Goal: Task Accomplishment & Management: Use online tool/utility

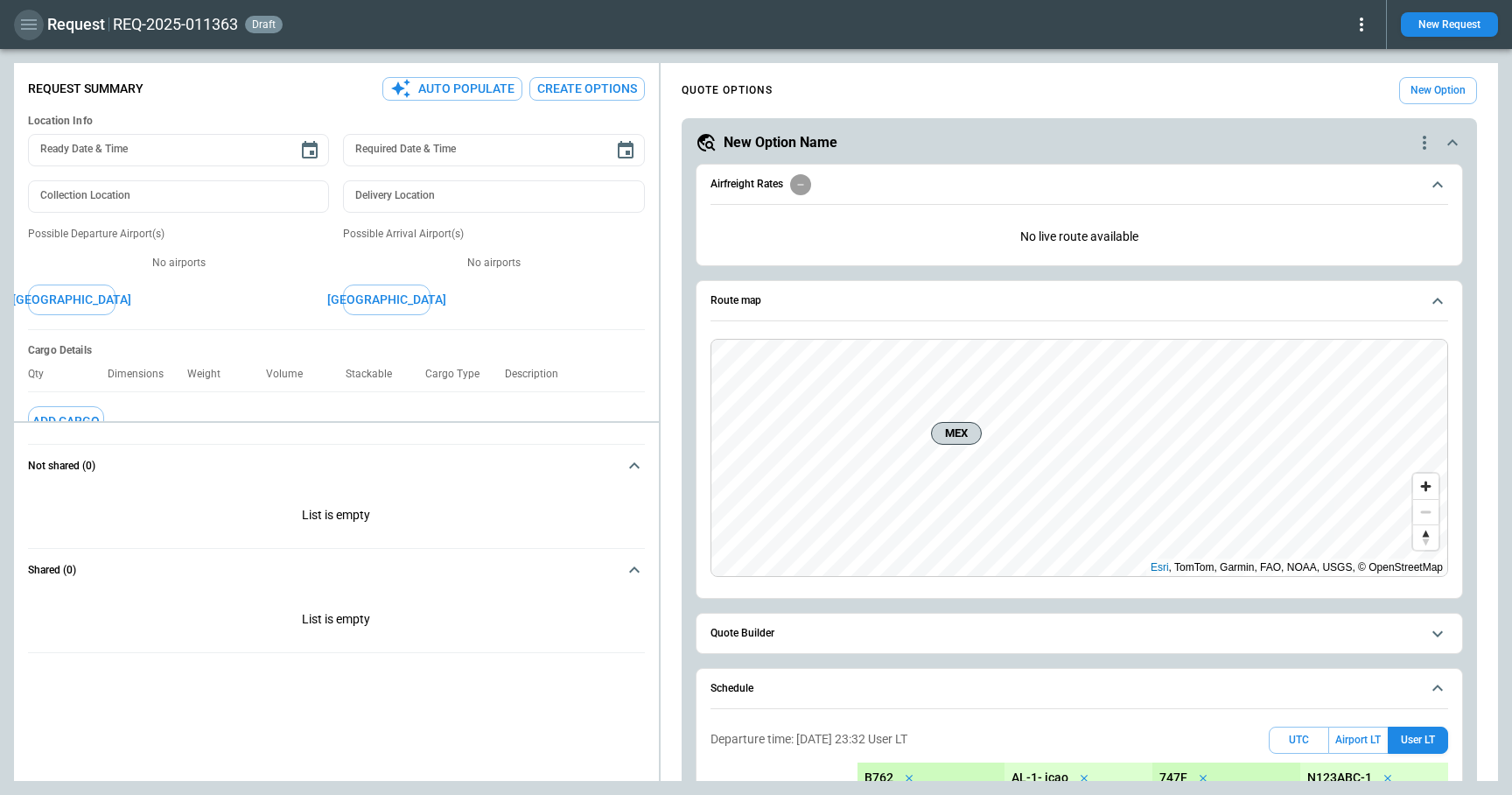
click at [28, 30] on icon "button" at bounding box center [29, 25] width 21 height 21
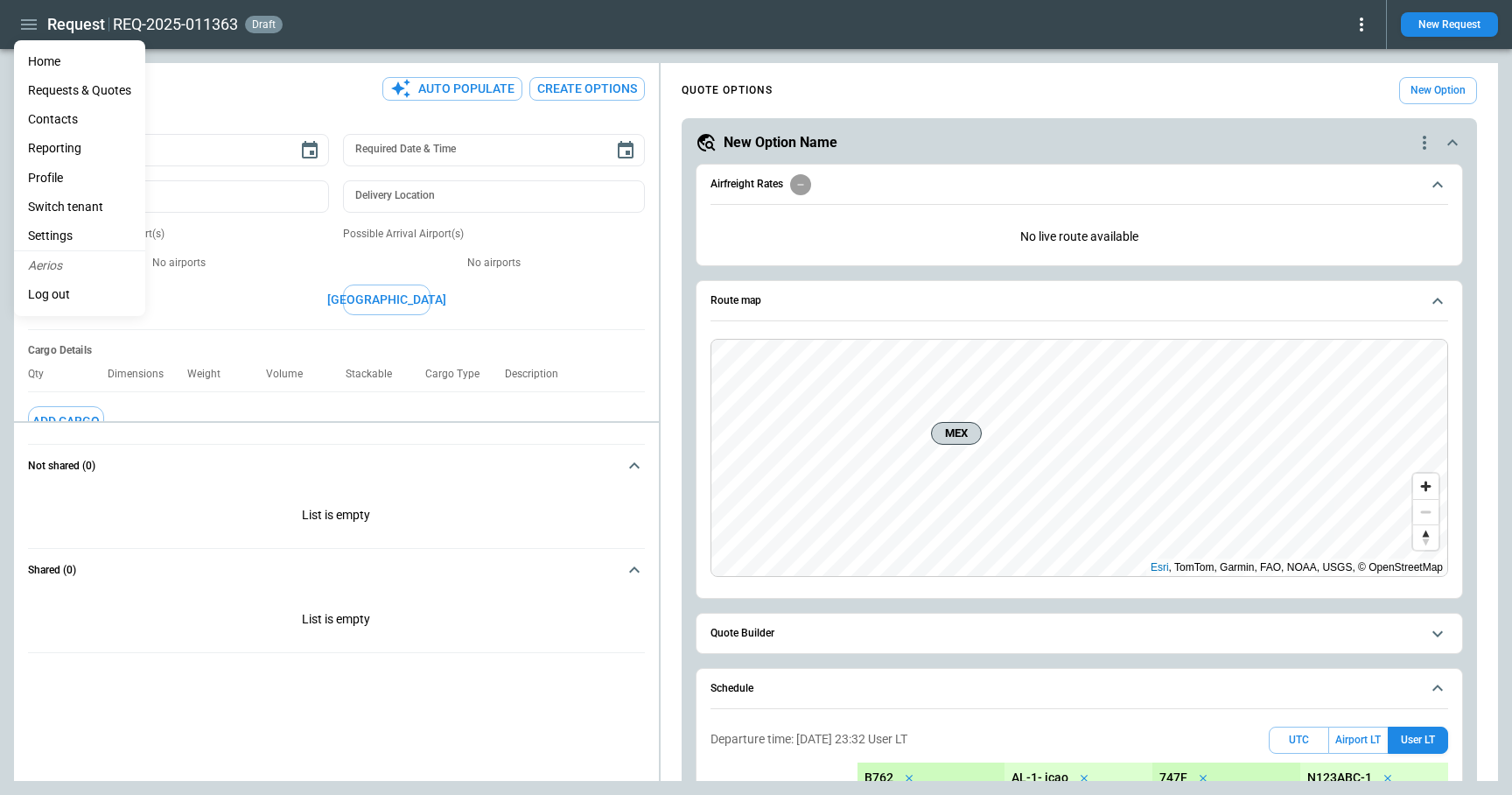
click at [37, 62] on li "Home" at bounding box center [79, 62] width 131 height 29
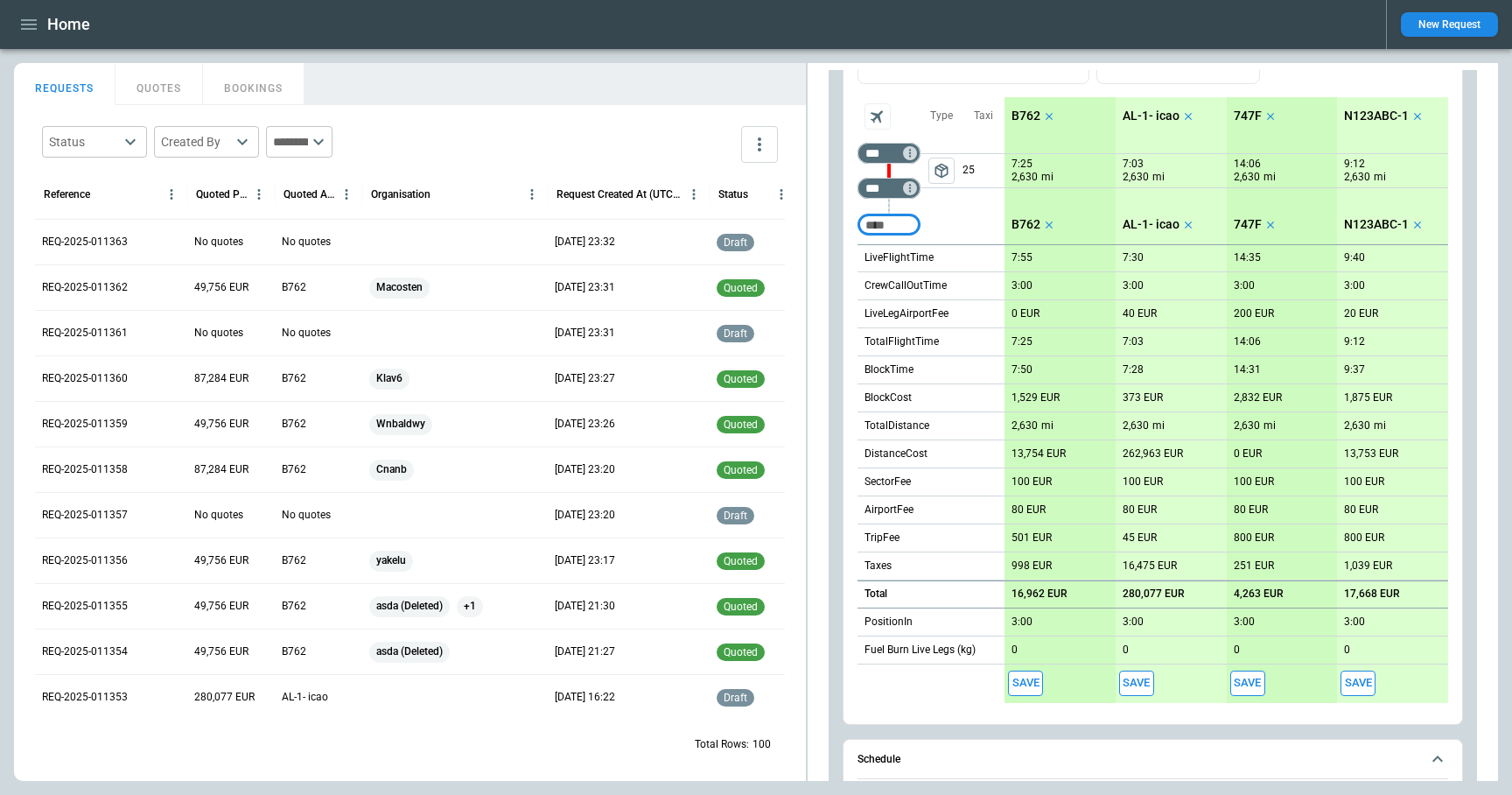
scroll to position [1603, 0]
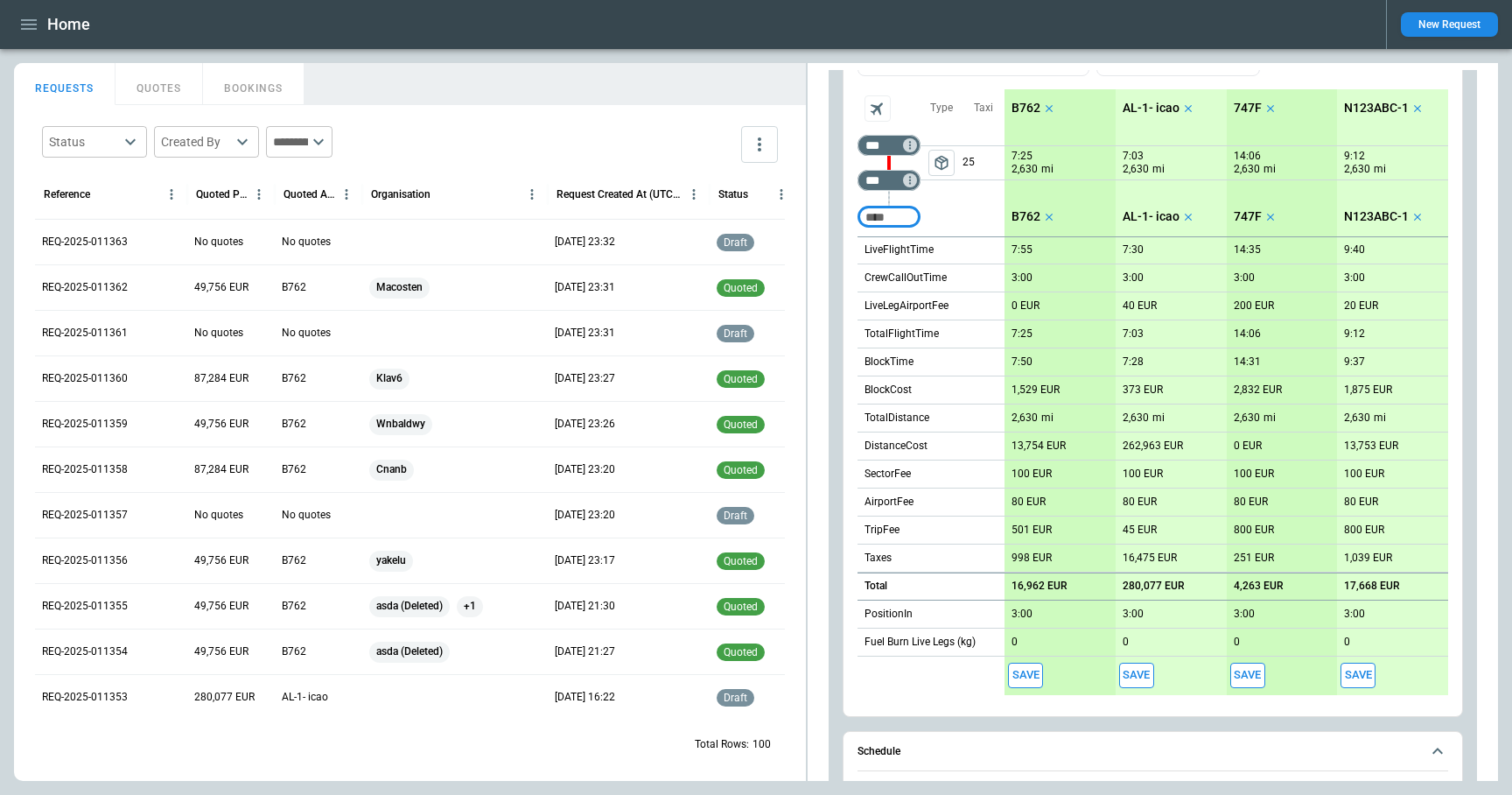
click at [415, 611] on span "asda (Deleted)" at bounding box center [409, 606] width 80 height 45
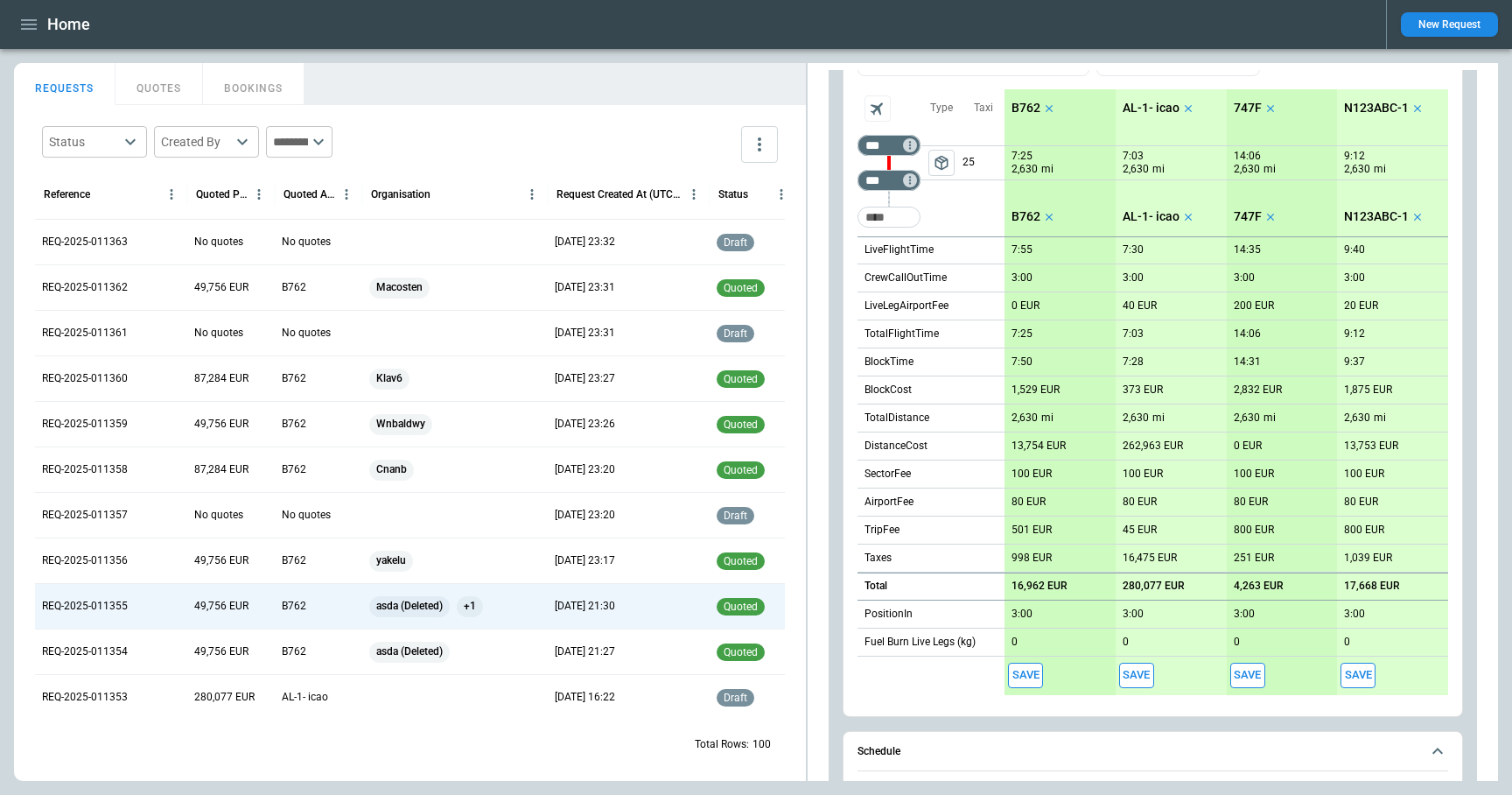
click at [403, 338] on div at bounding box center [455, 333] width 185 height 46
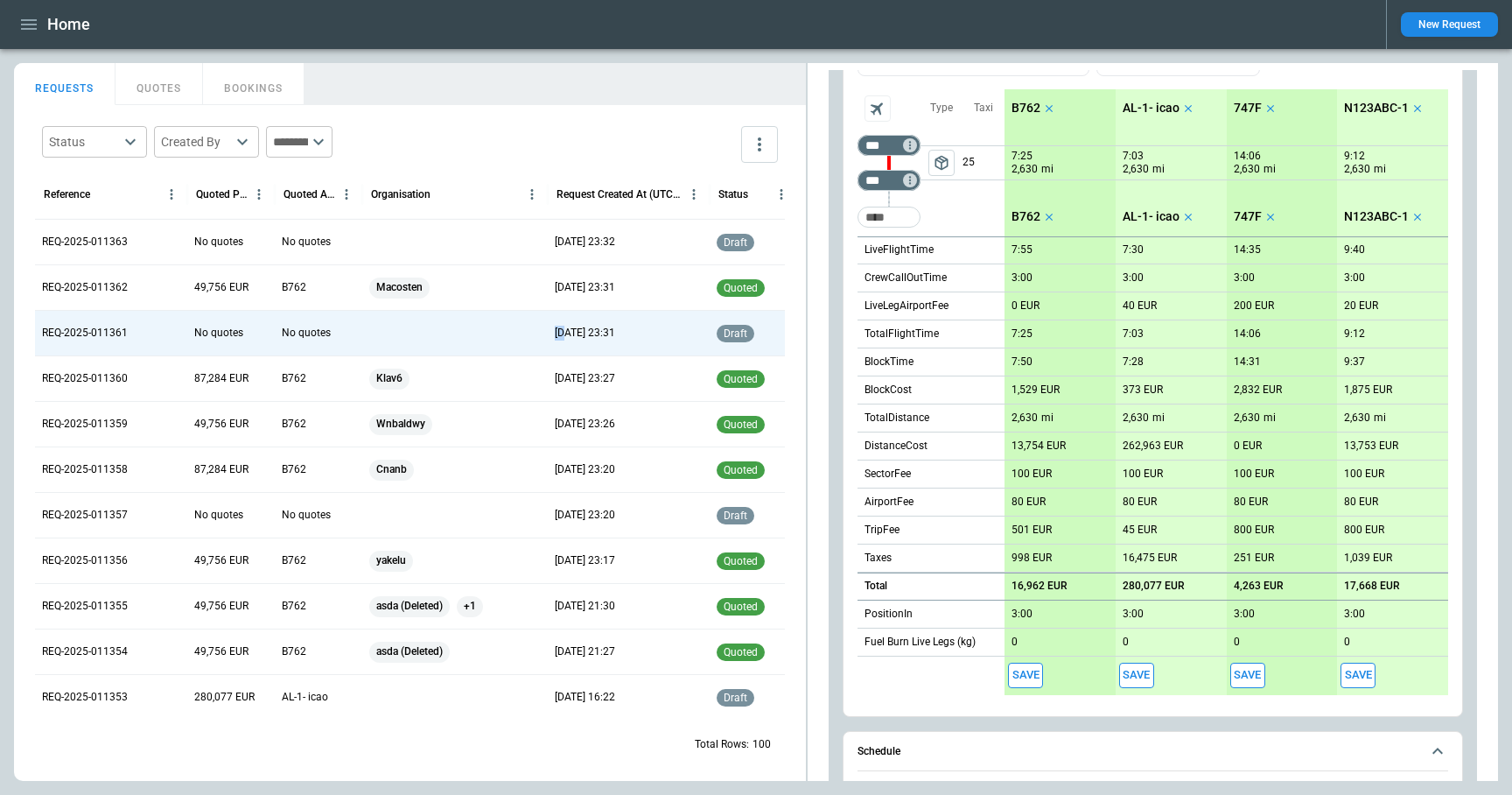
click at [403, 338] on div at bounding box center [455, 333] width 185 height 46
click at [393, 339] on div at bounding box center [455, 333] width 185 height 46
click at [163, 87] on button "QUOTES" at bounding box center [159, 84] width 87 height 42
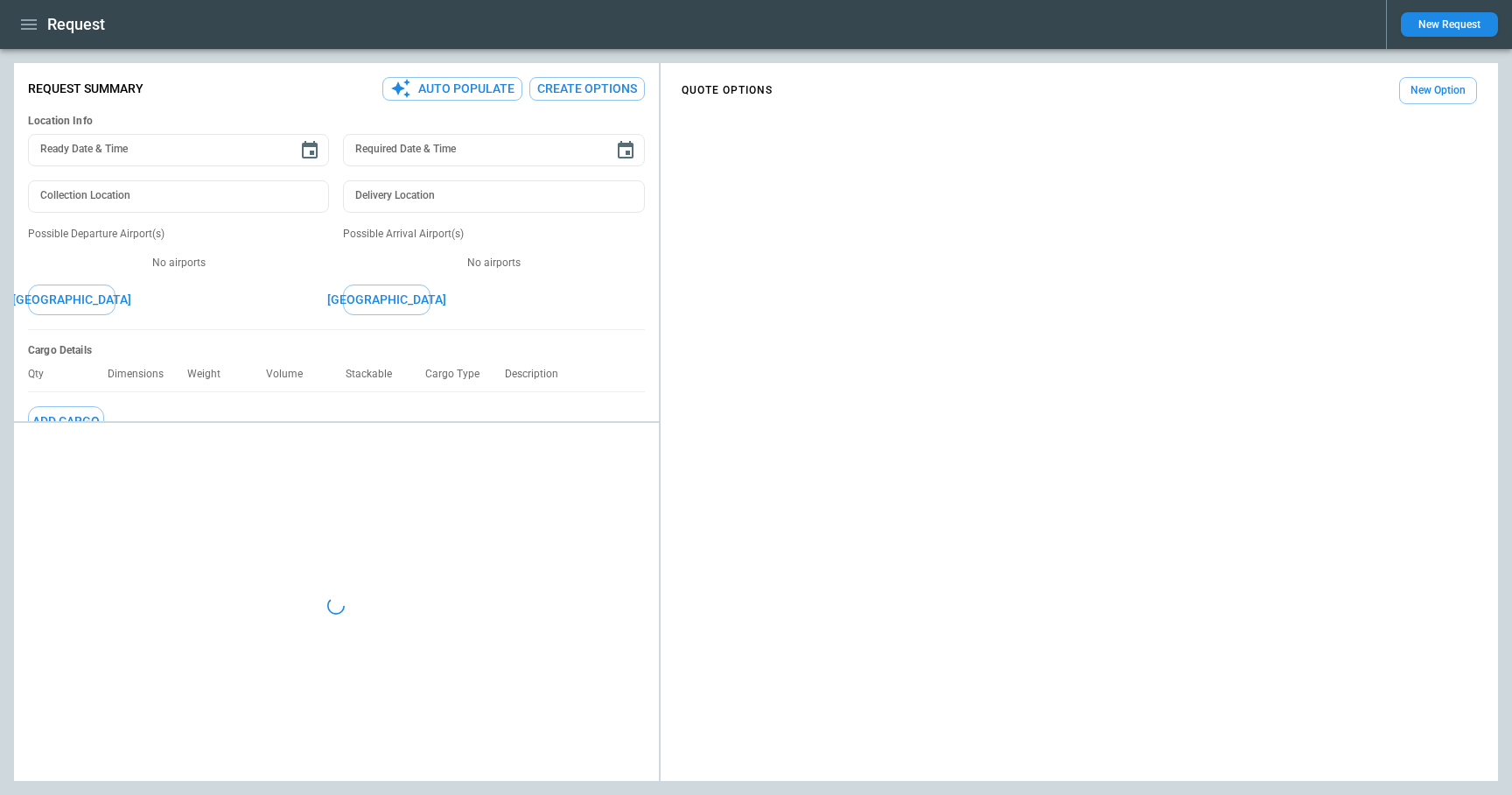
type textarea "*"
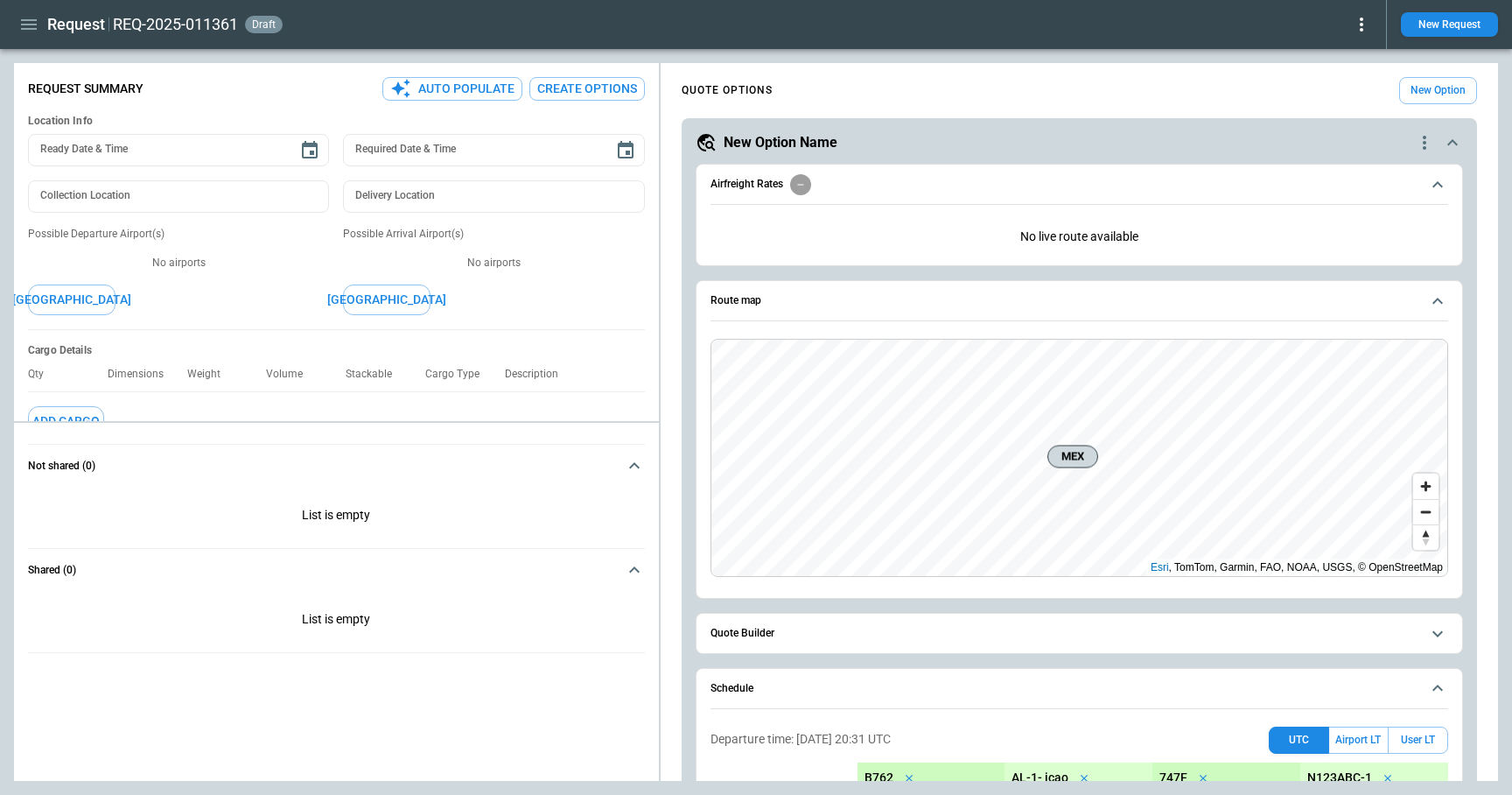
click at [33, 22] on icon "button" at bounding box center [29, 25] width 21 height 21
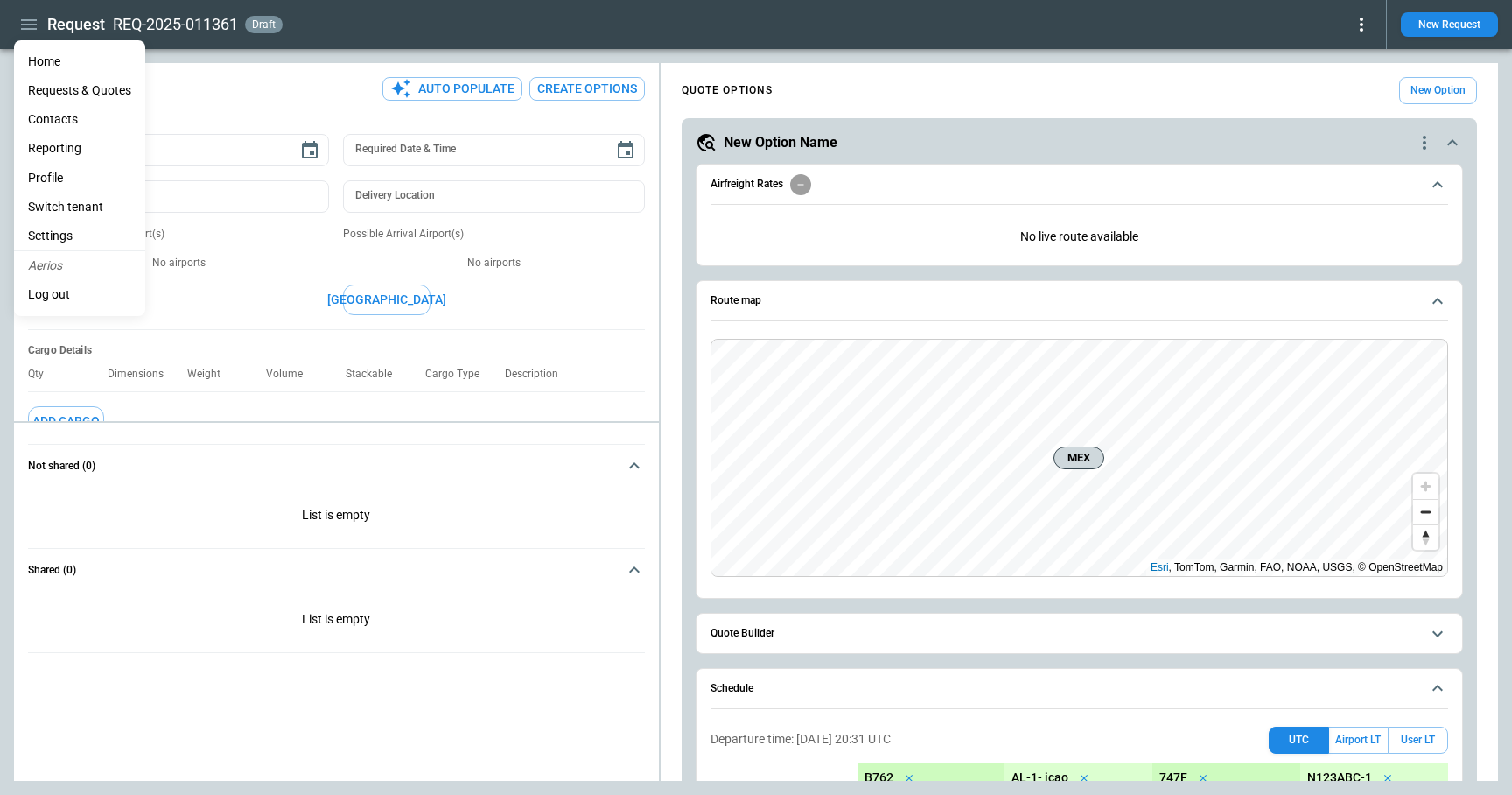
click at [42, 57] on li "Home" at bounding box center [79, 62] width 131 height 29
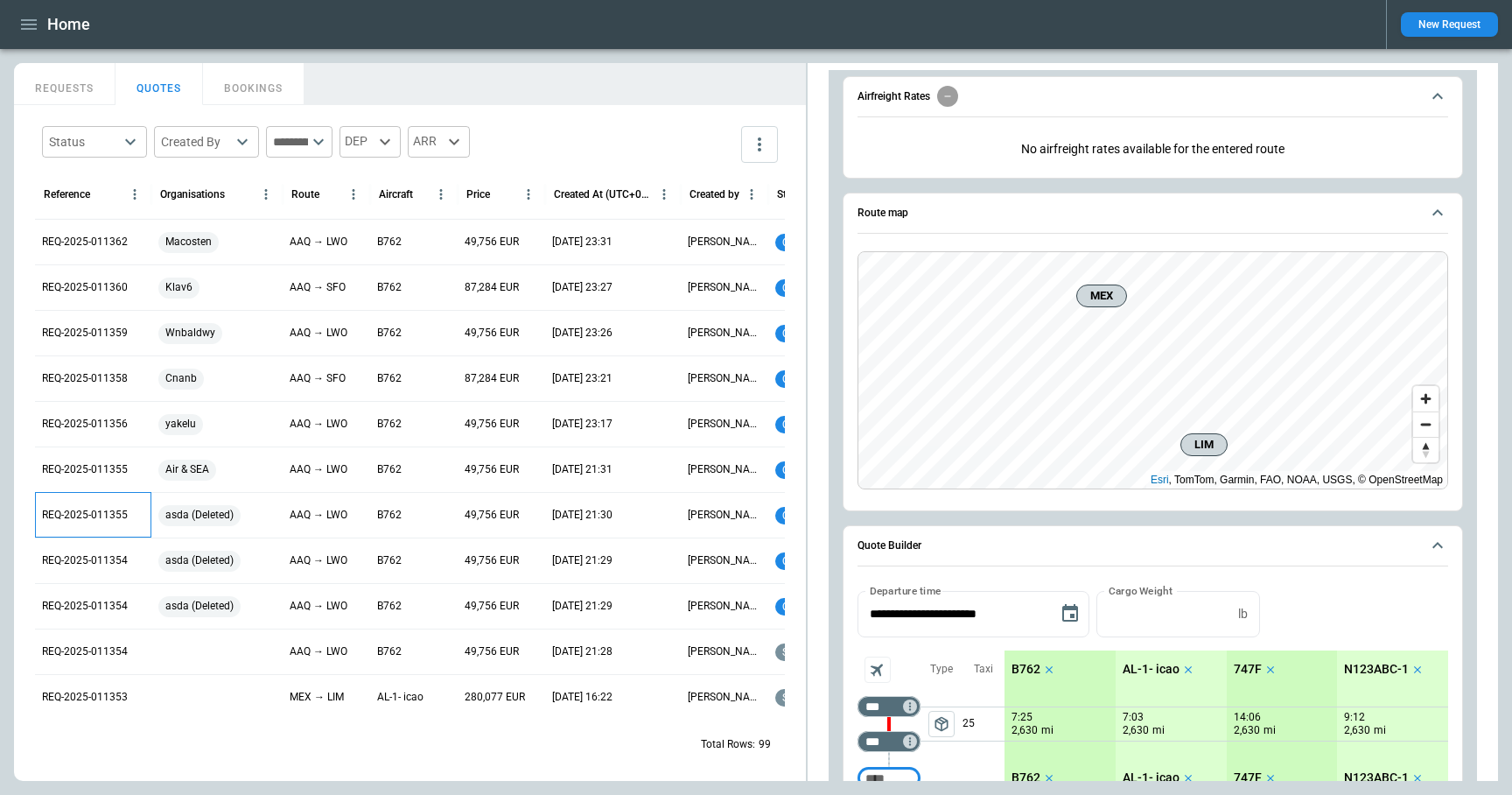
click at [92, 517] on p "REQ-2025-011355" at bounding box center [85, 514] width 86 height 15
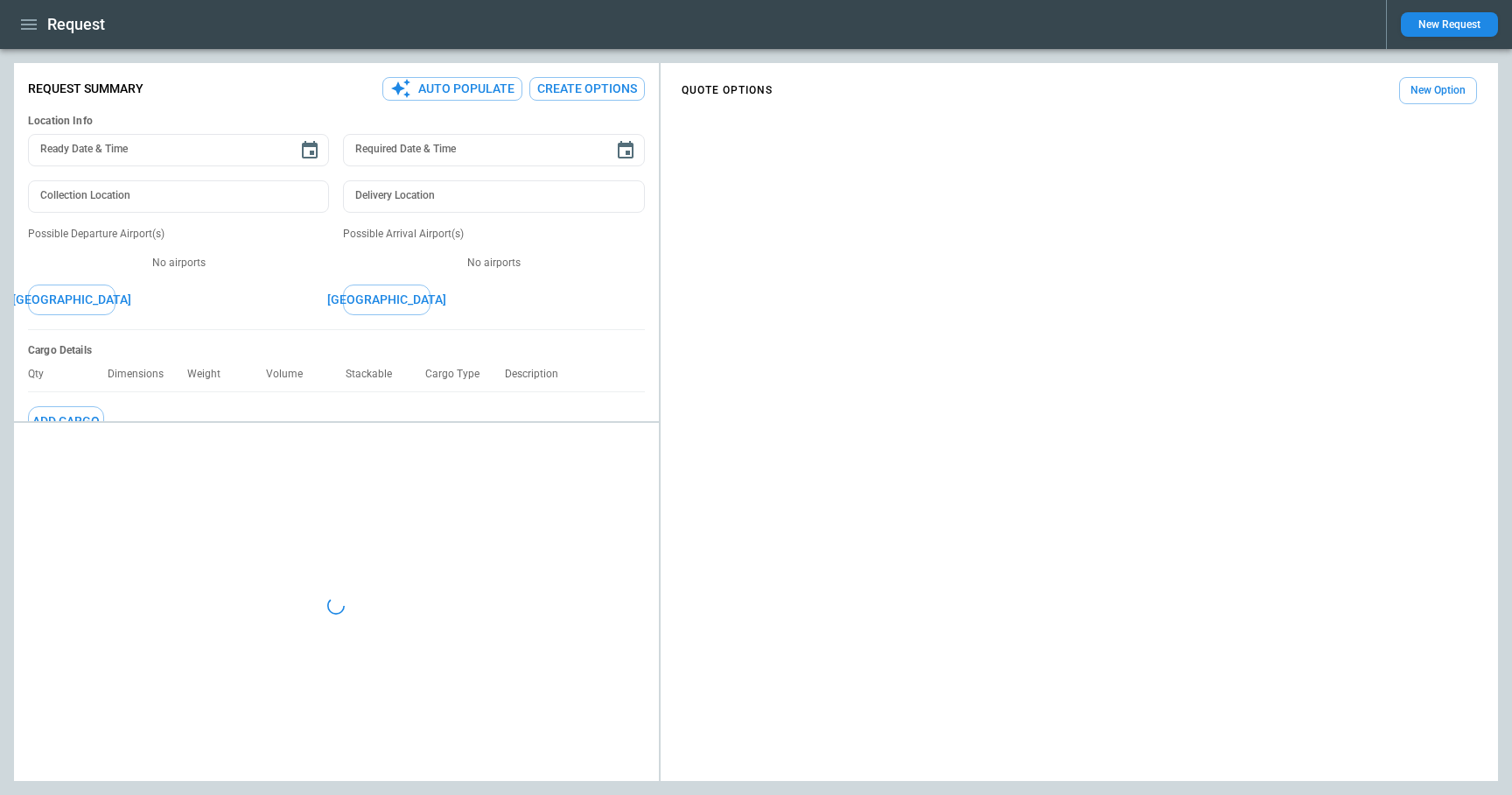
type textarea "*"
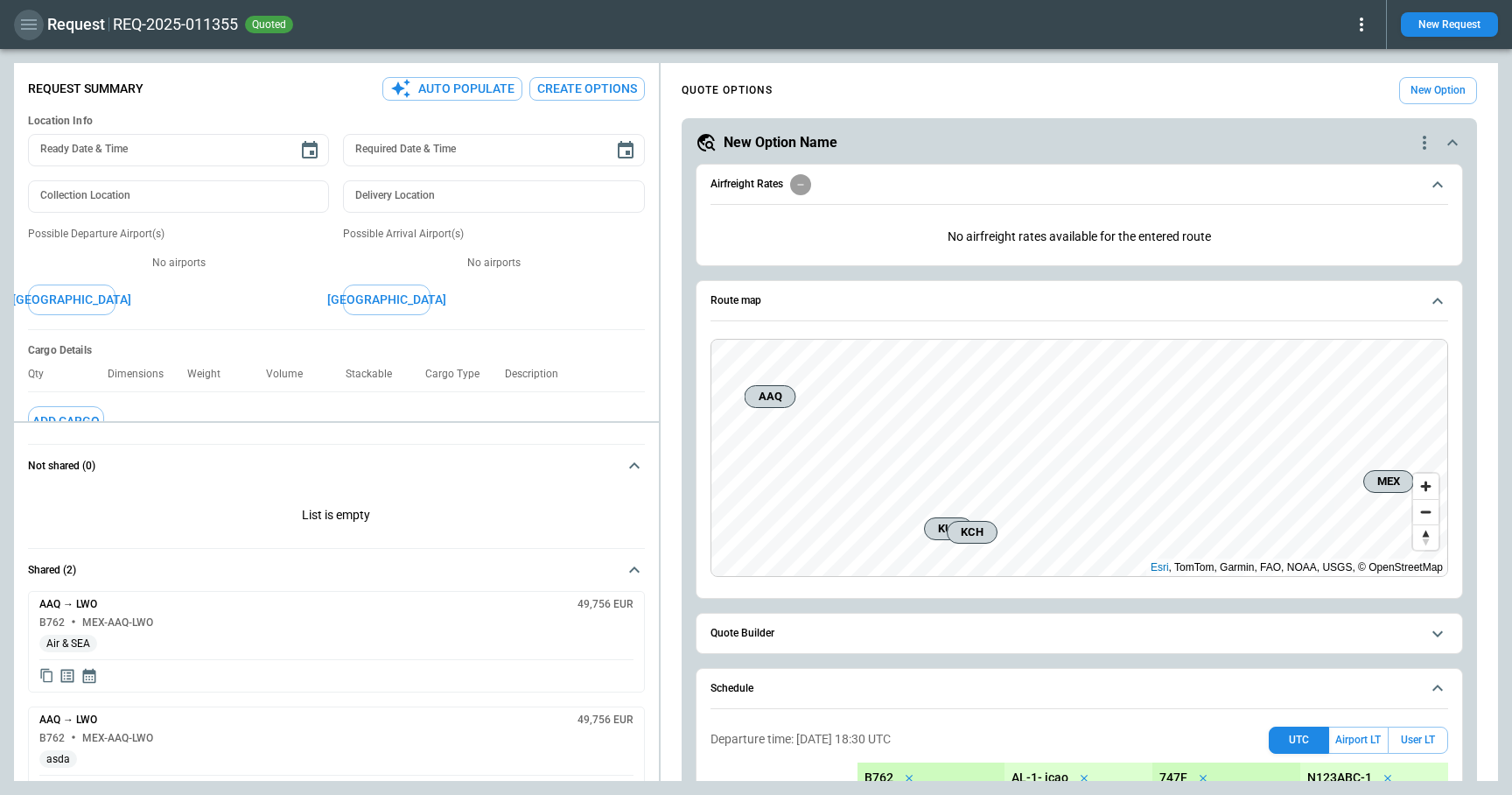
click at [26, 24] on icon "button" at bounding box center [29, 25] width 16 height 11
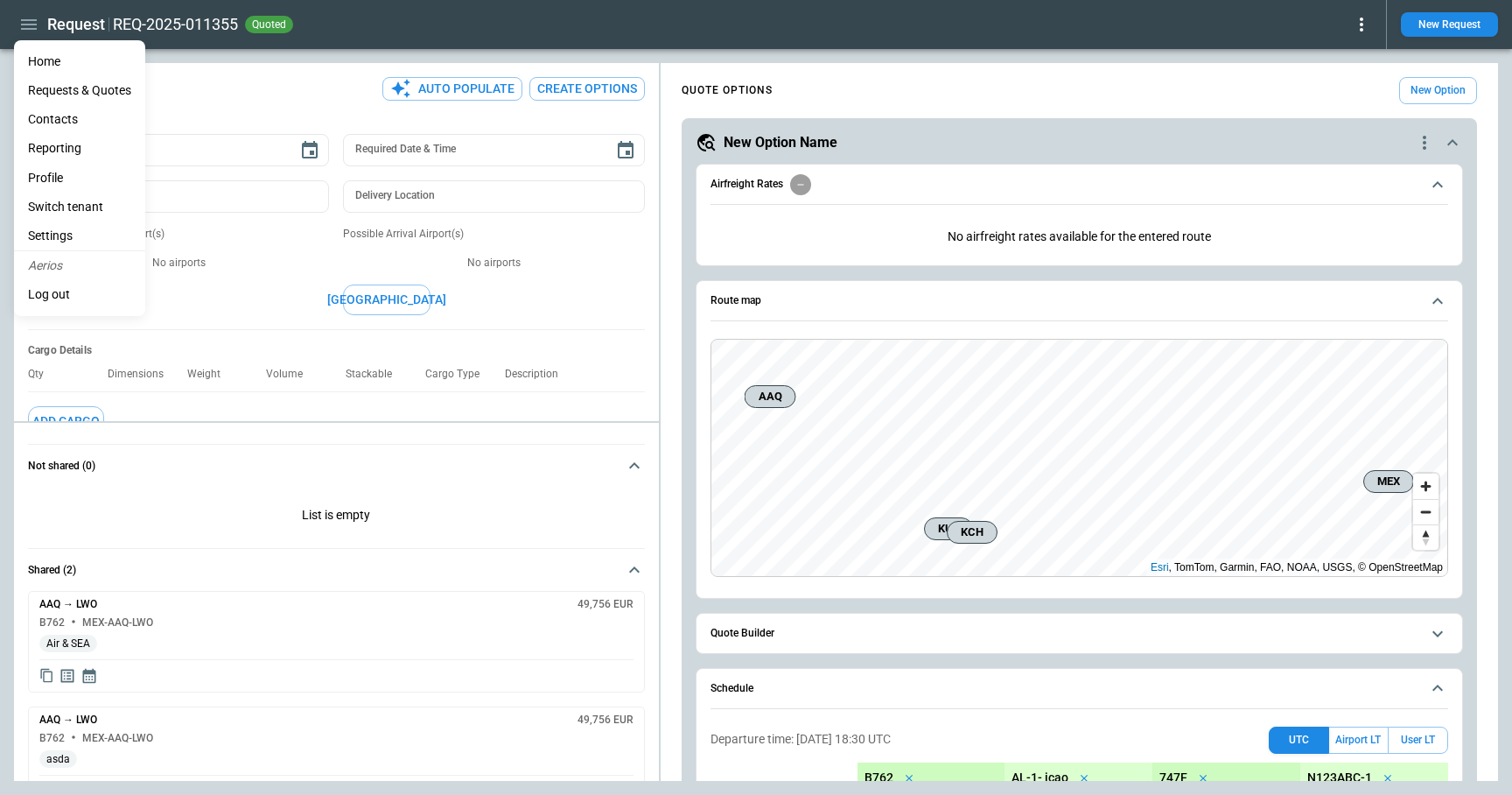
click at [59, 147] on li "Reporting" at bounding box center [79, 148] width 131 height 29
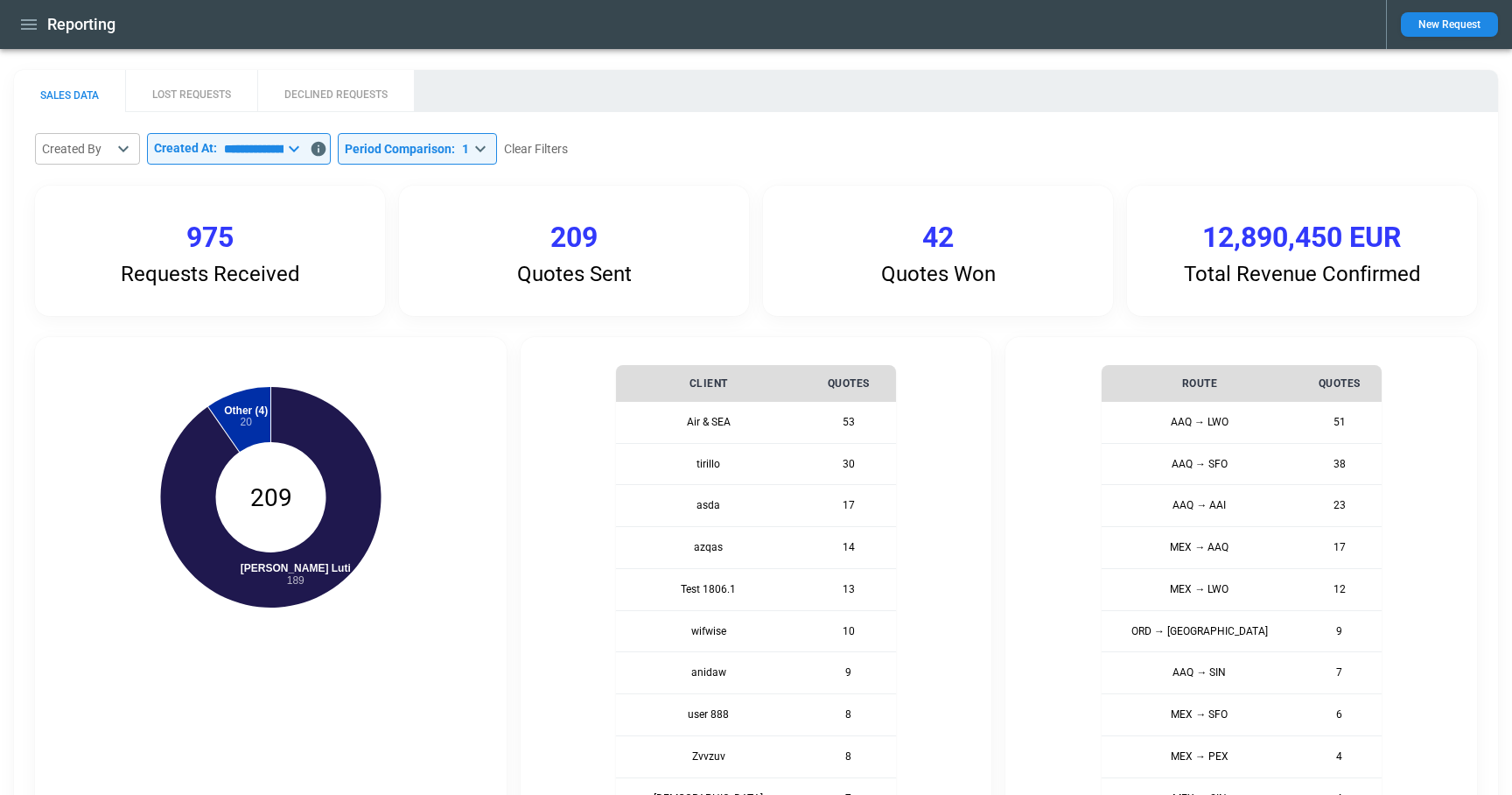
click at [221, 91] on button "LOST REQUESTS" at bounding box center [191, 91] width 132 height 42
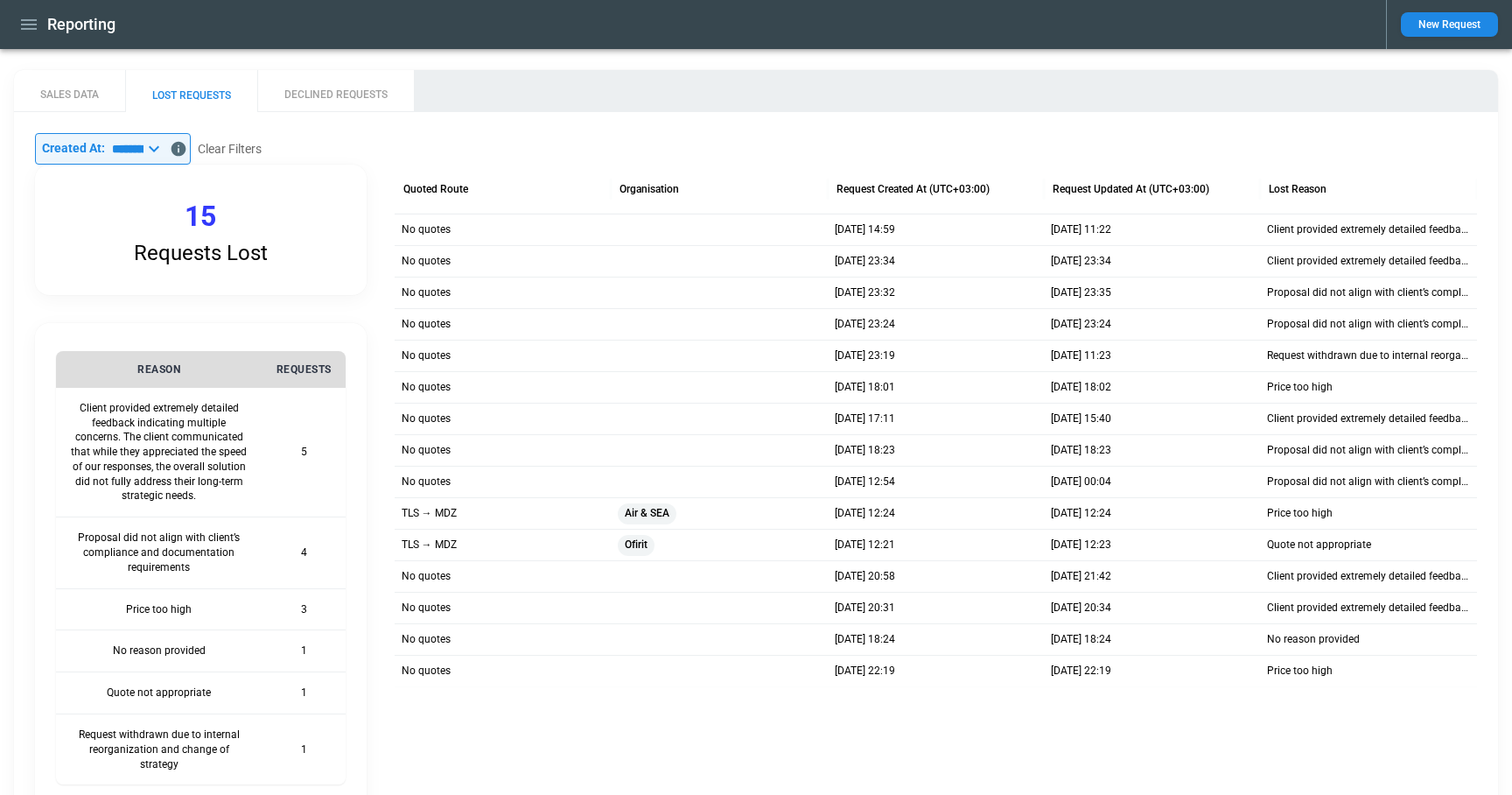
click at [356, 89] on button "DECLINED REQUESTS" at bounding box center [336, 91] width 157 height 42
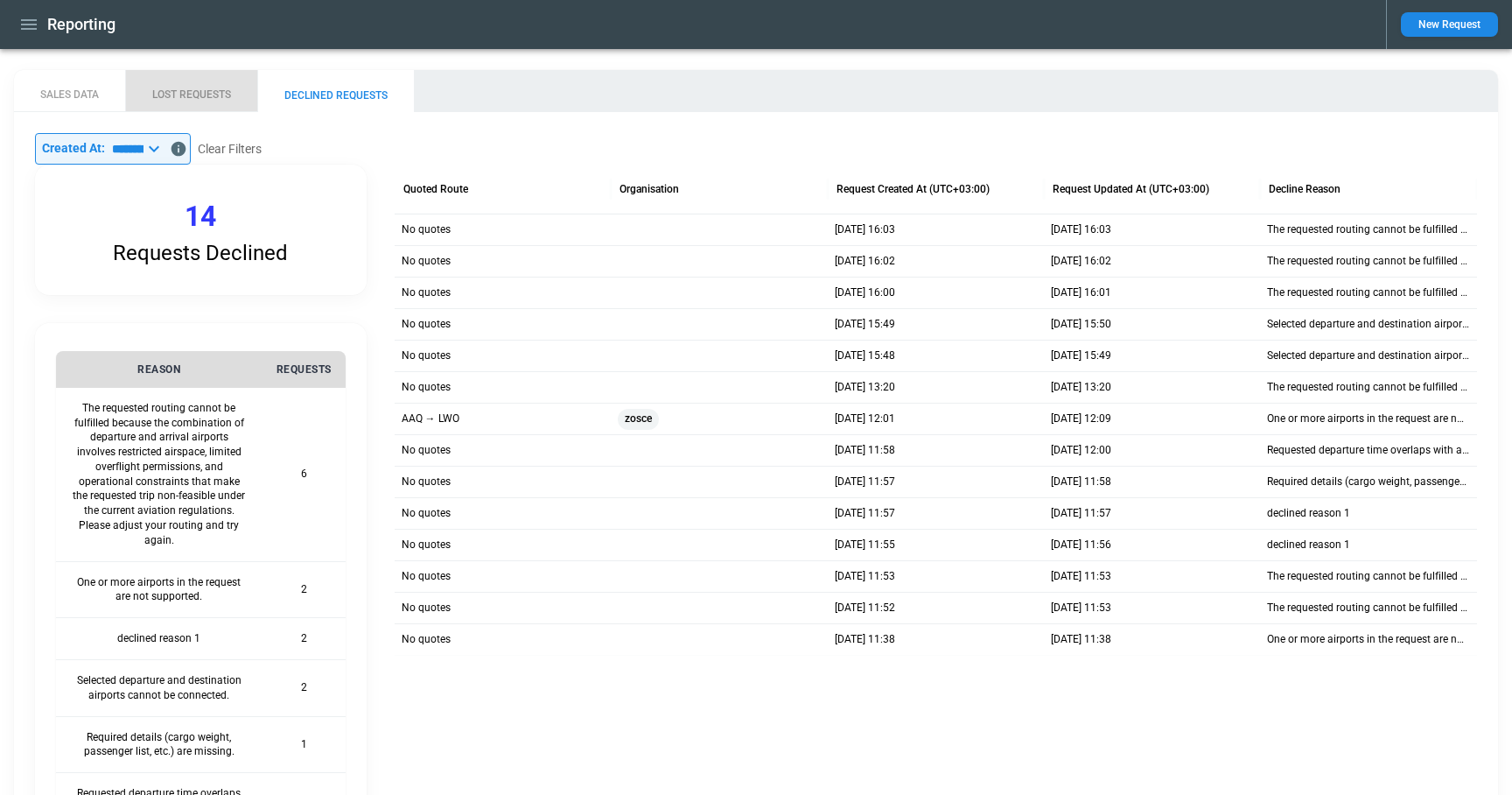
click at [218, 90] on button "LOST REQUESTS" at bounding box center [191, 91] width 132 height 42
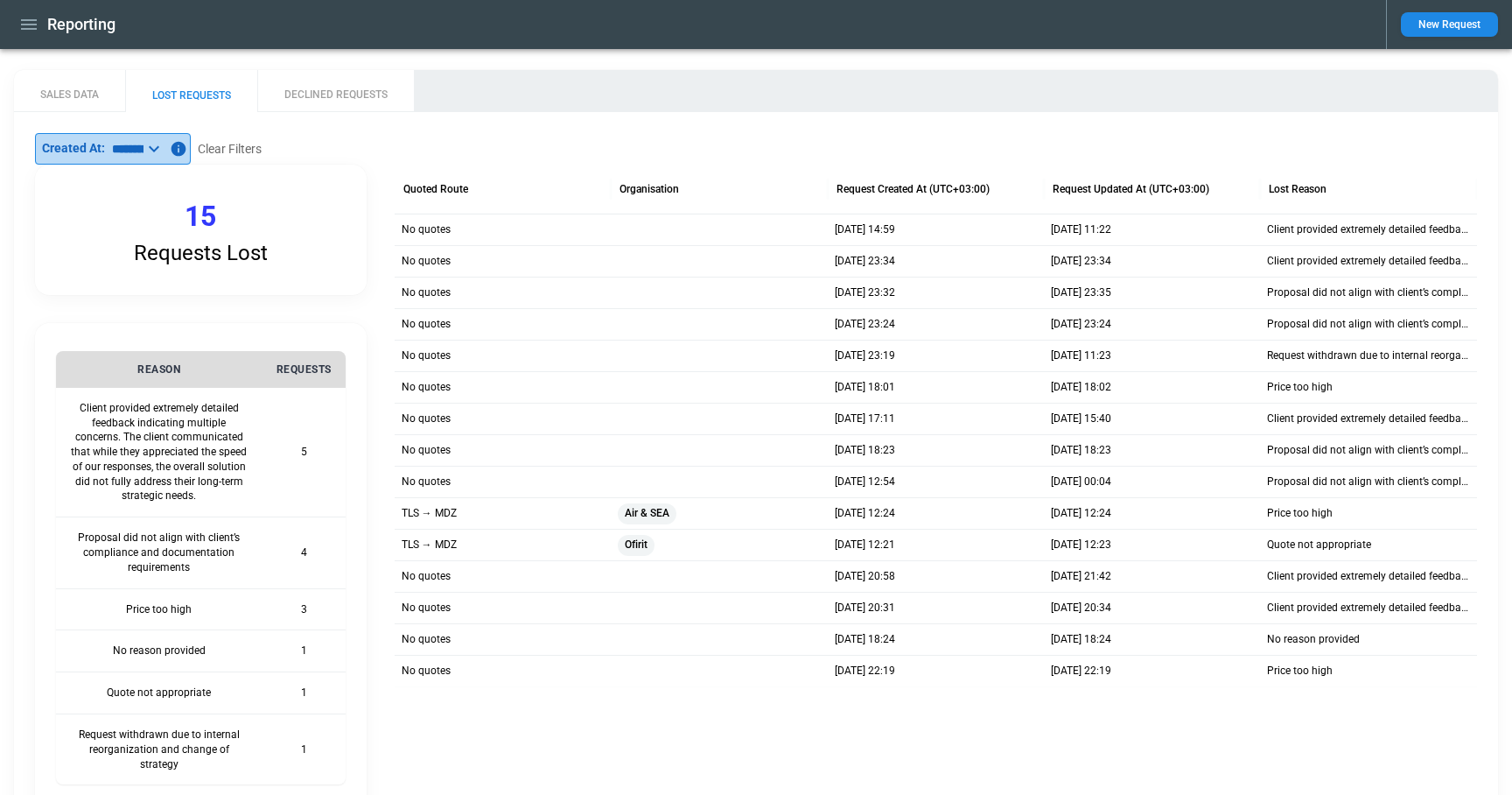
click at [160, 148] on icon at bounding box center [154, 149] width 11 height 6
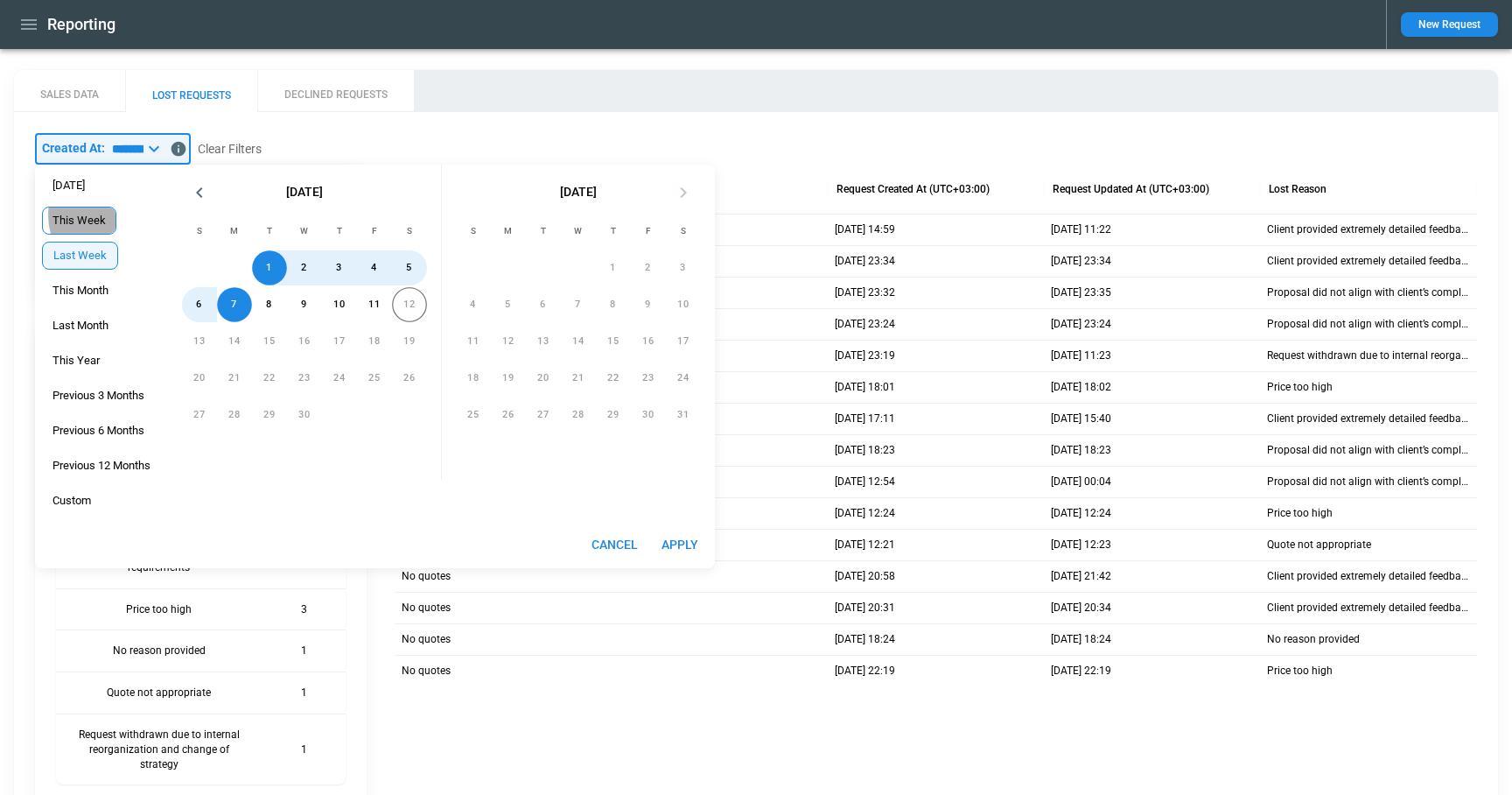
click at [94, 215] on span "This Week" at bounding box center [79, 221] width 72 height 14
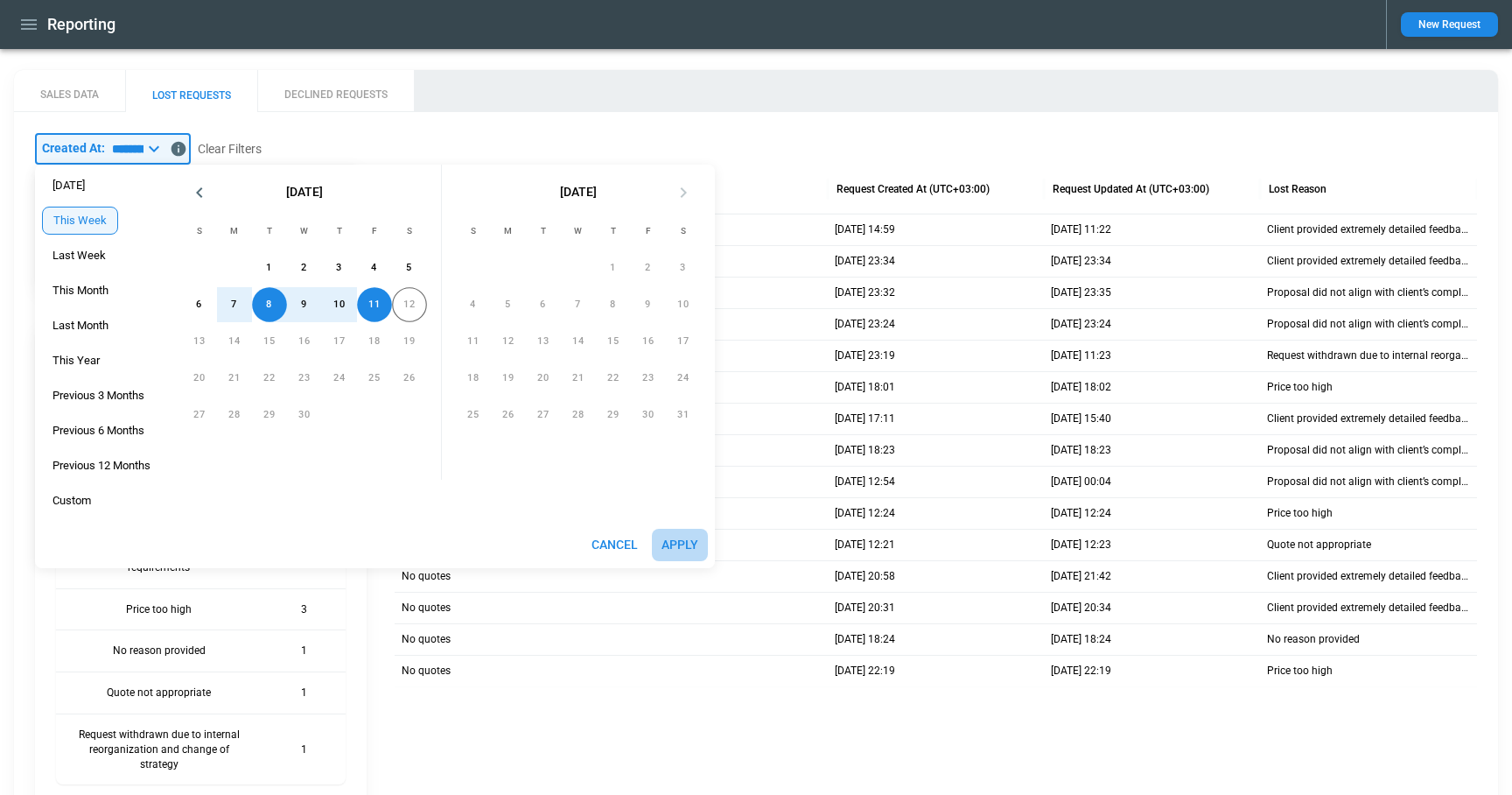
click at [689, 541] on button "Apply" at bounding box center [679, 544] width 56 height 33
type input "*********"
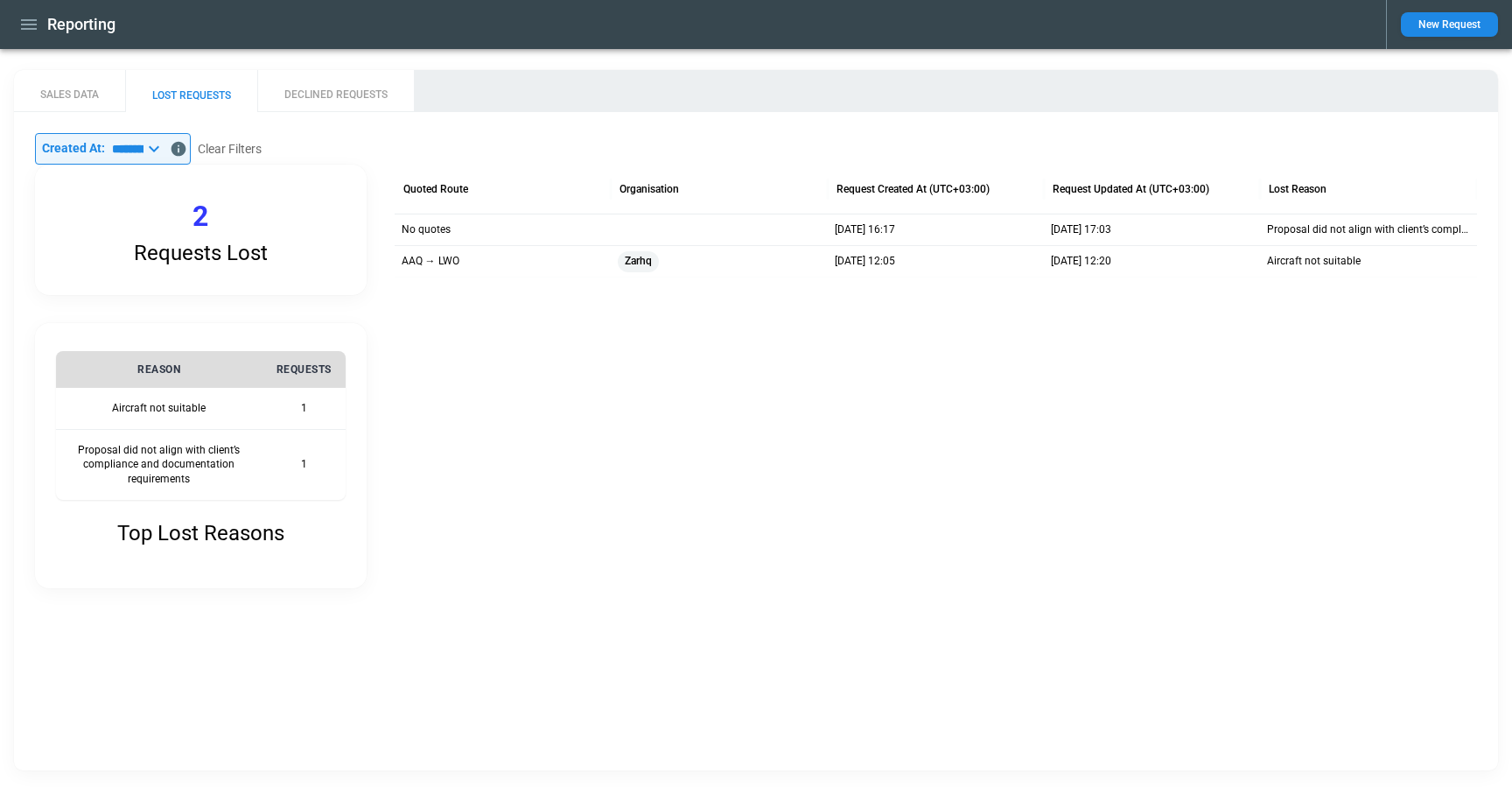
click at [25, 26] on icon "button" at bounding box center [29, 25] width 21 height 21
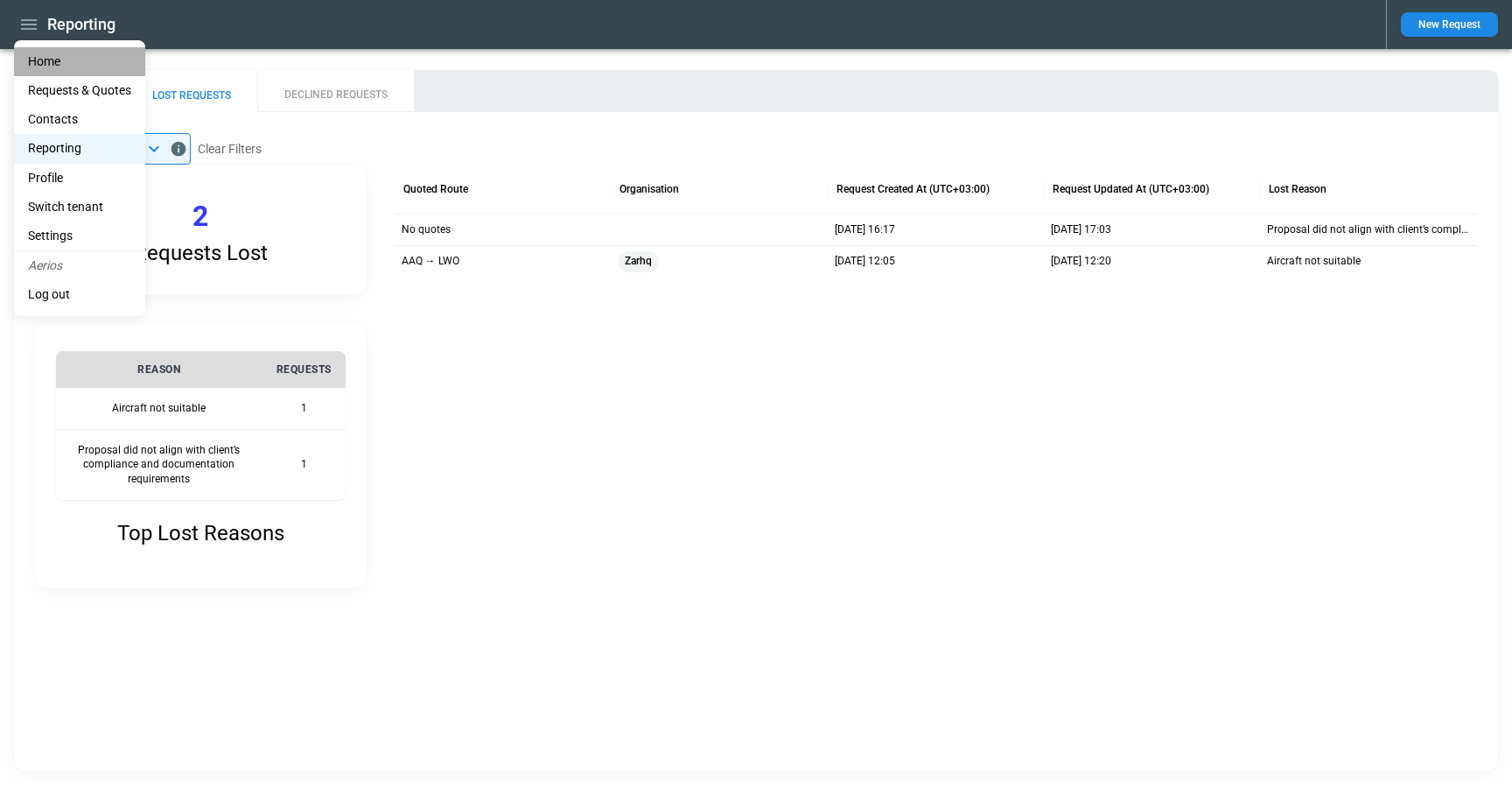
click at [34, 68] on li "Home" at bounding box center [79, 62] width 131 height 29
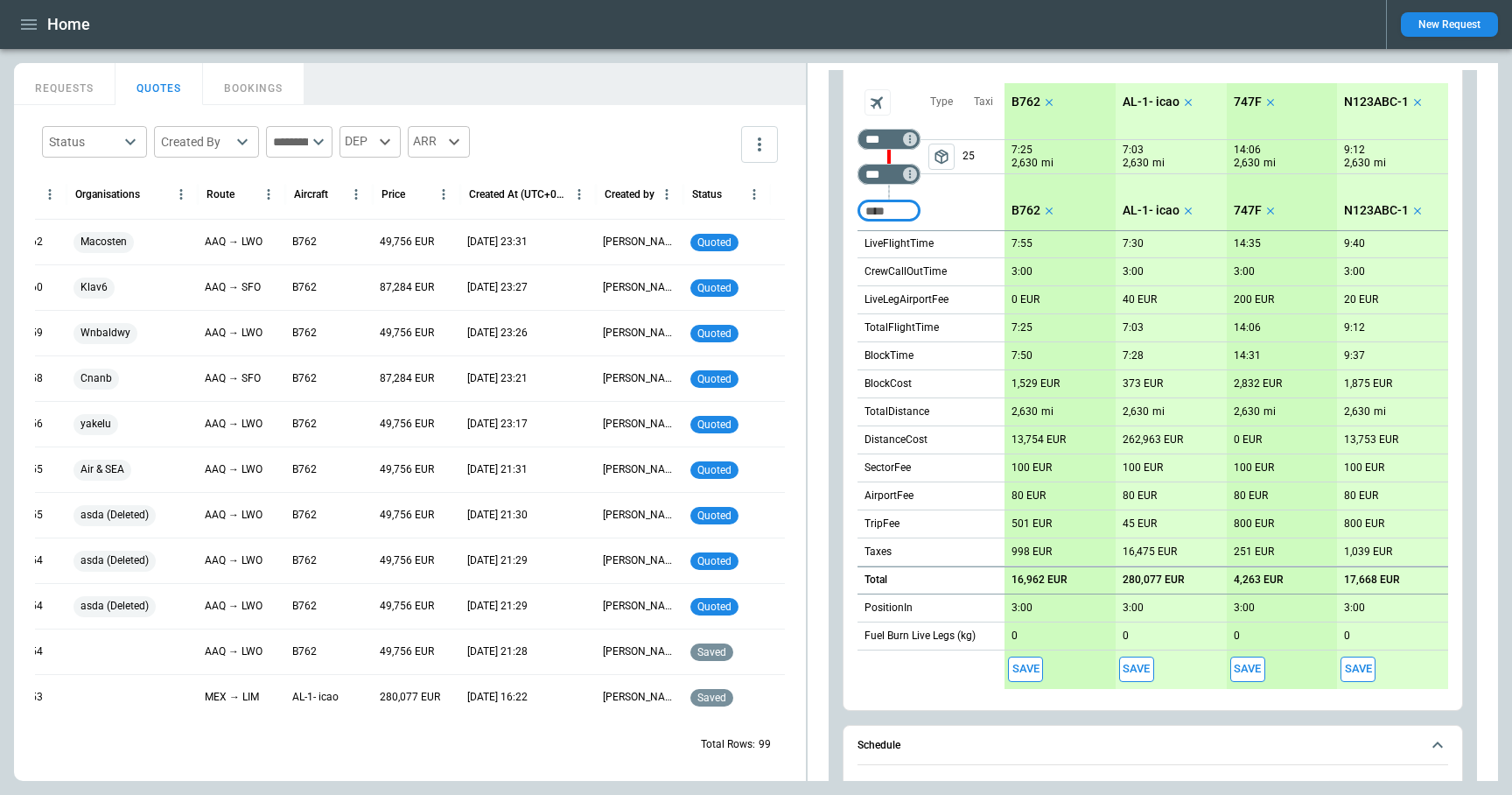
scroll to position [1620, 0]
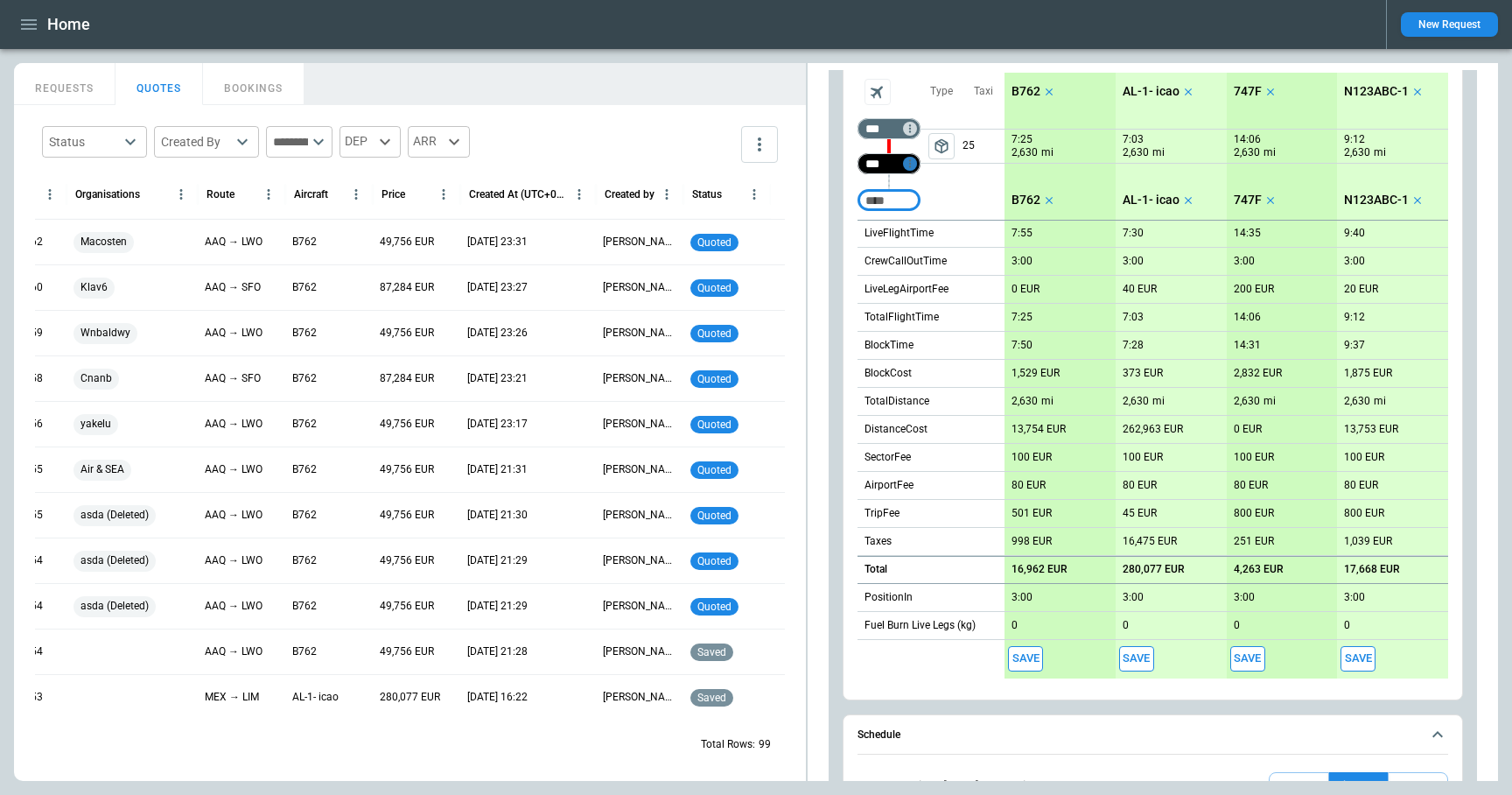
click at [907, 164] on icon "Too short" at bounding box center [910, 164] width 12 height 12
click at [917, 207] on p "Delete" at bounding box center [924, 208] width 29 height 15
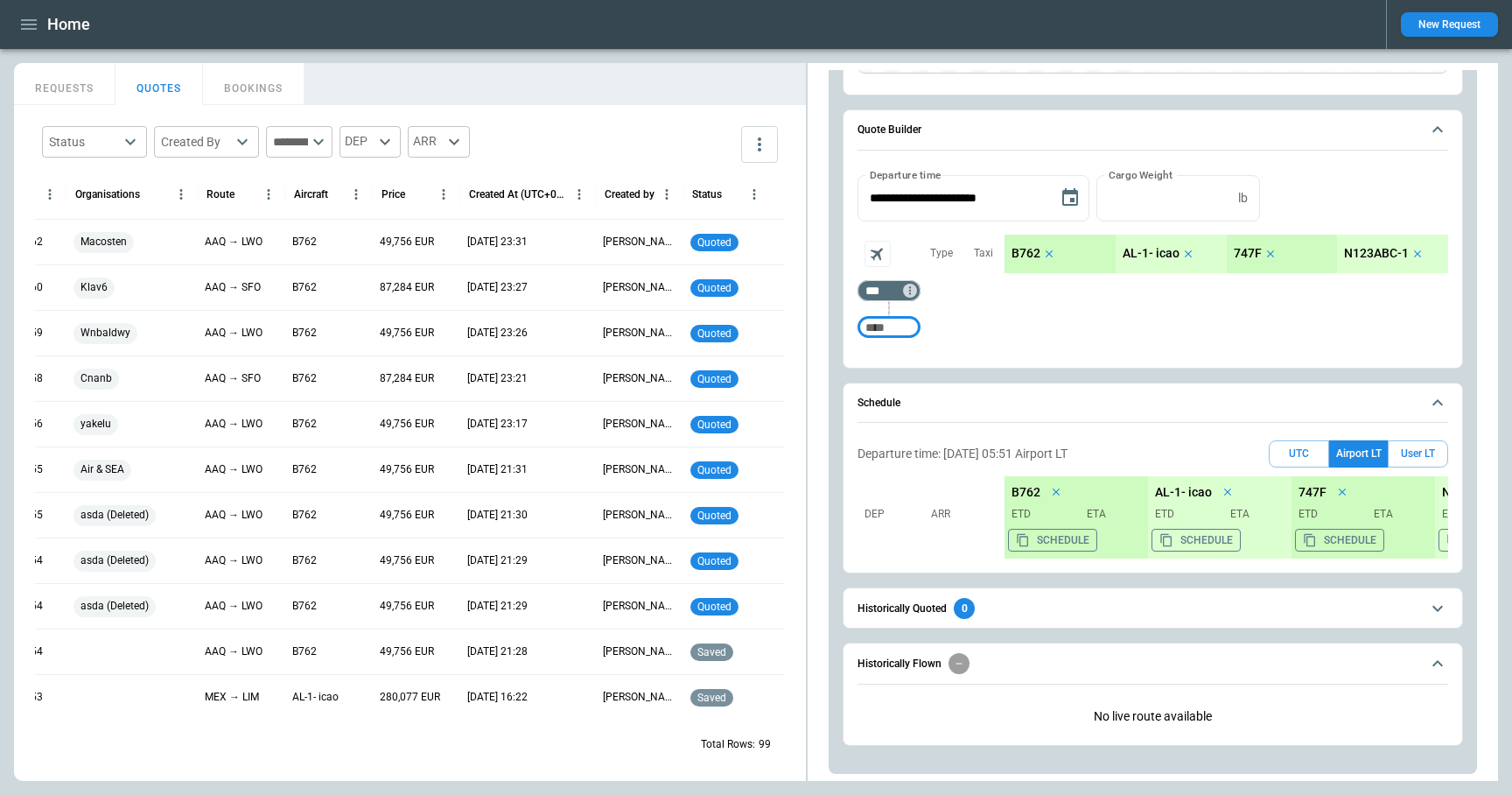
paste input "***"
type input "***"
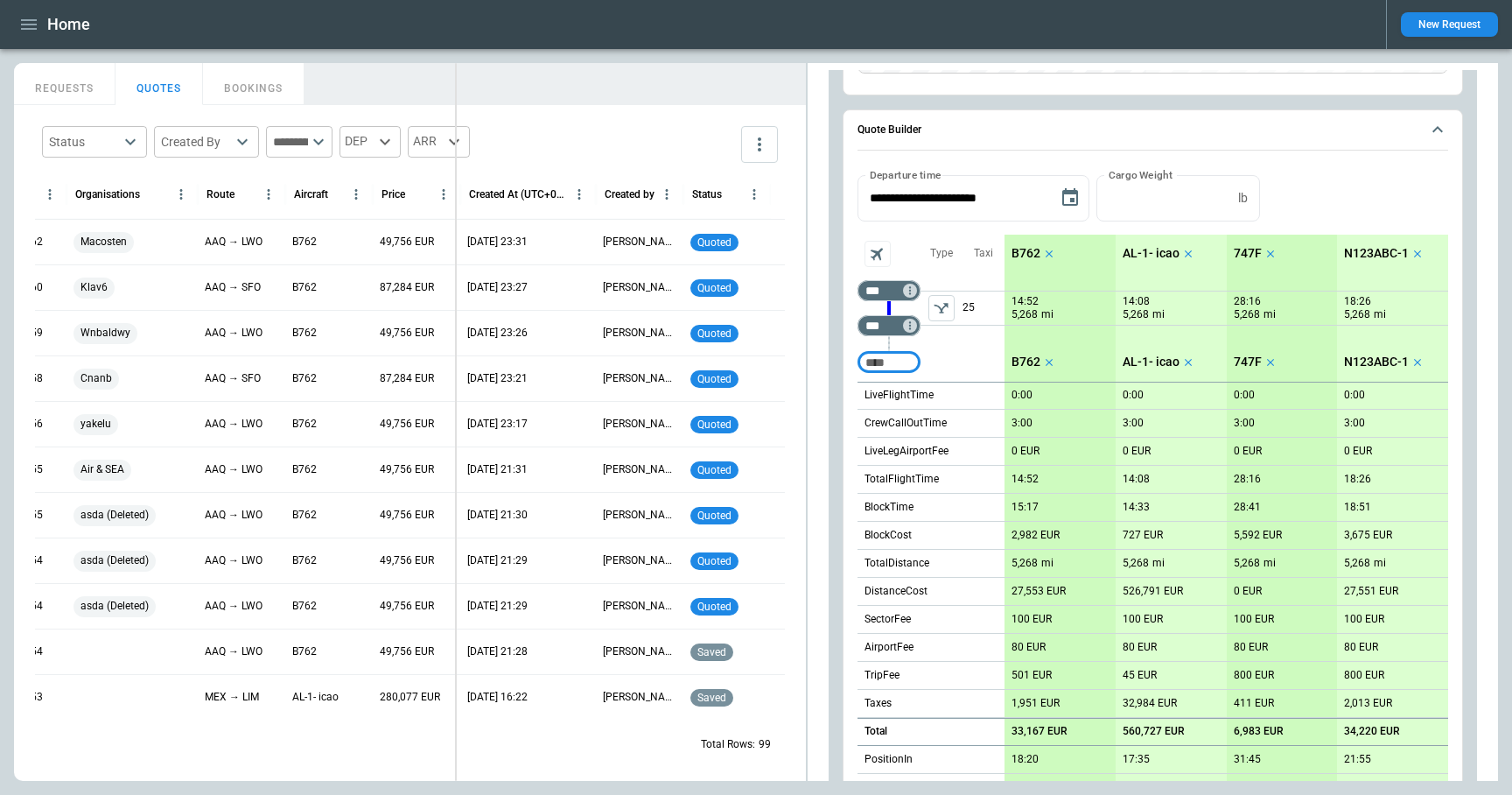
click at [455, 110] on div "FindBorderBarSize REQUESTS QUOTES BOOKINGS Status ​ Created By ​ ​ DEP ARR Refe…" at bounding box center [756, 421] width 1484 height 717
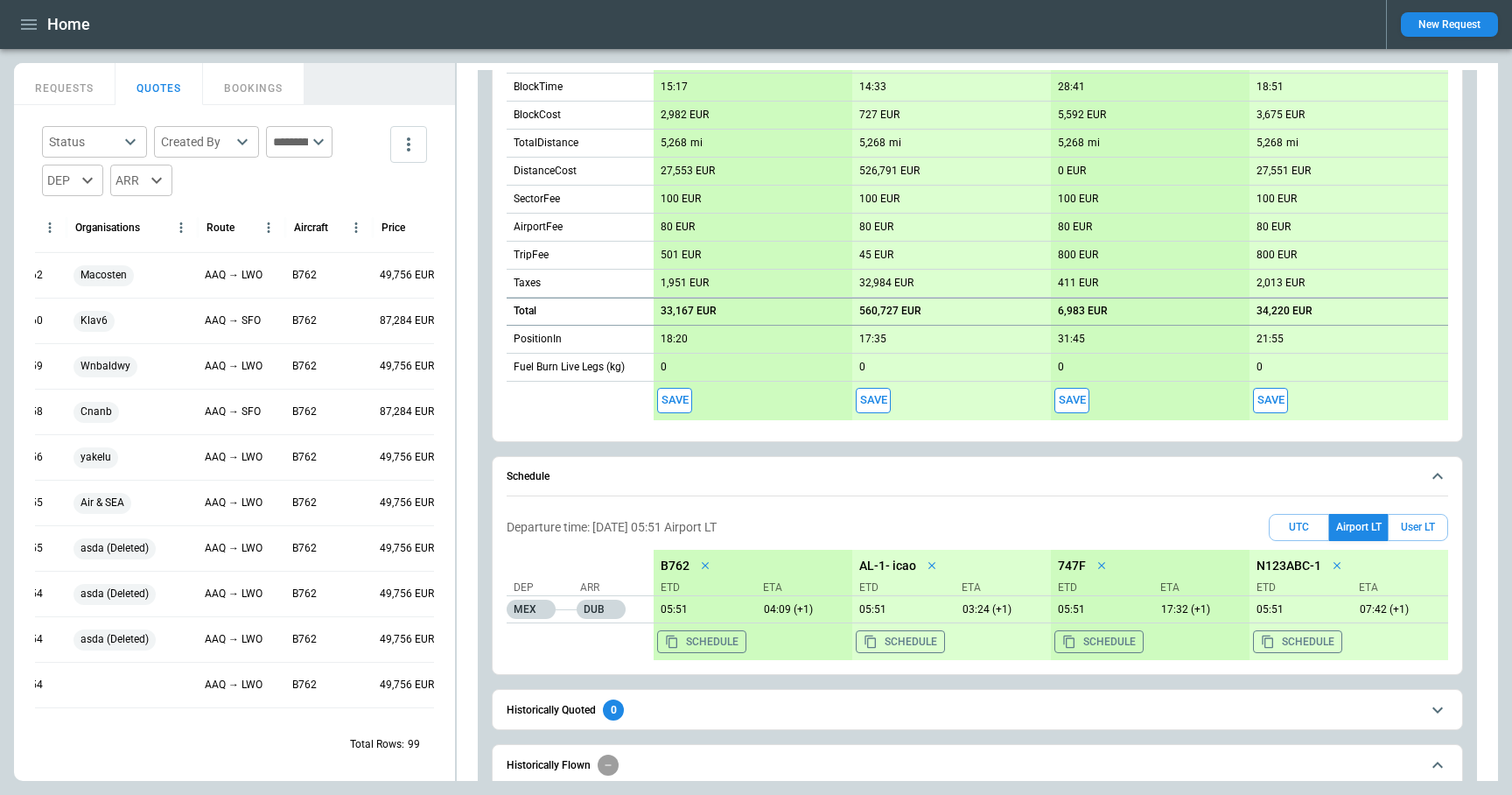
scroll to position [1980, 0]
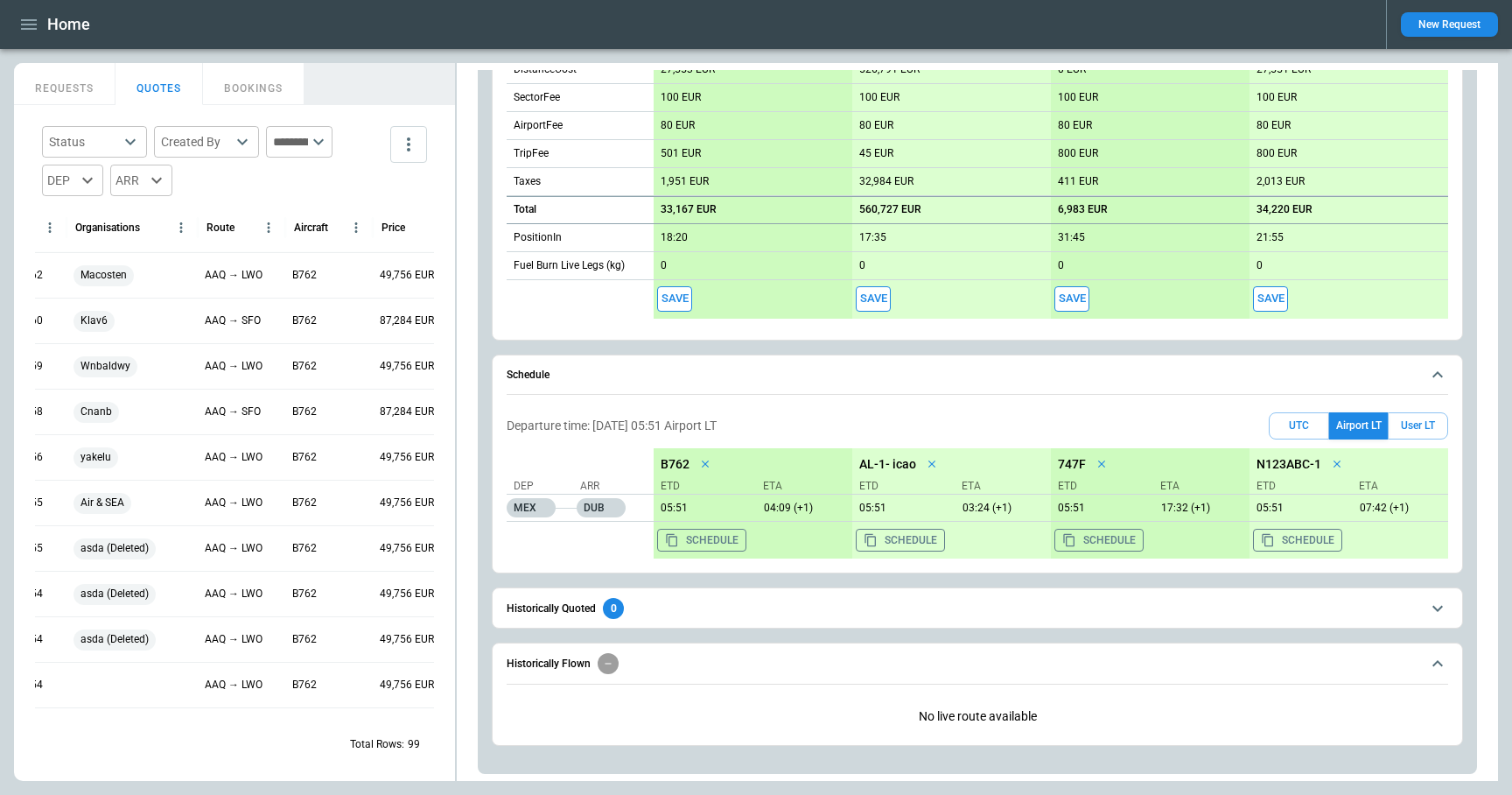
click at [1442, 373] on icon "scrollable content" at bounding box center [1438, 375] width 21 height 21
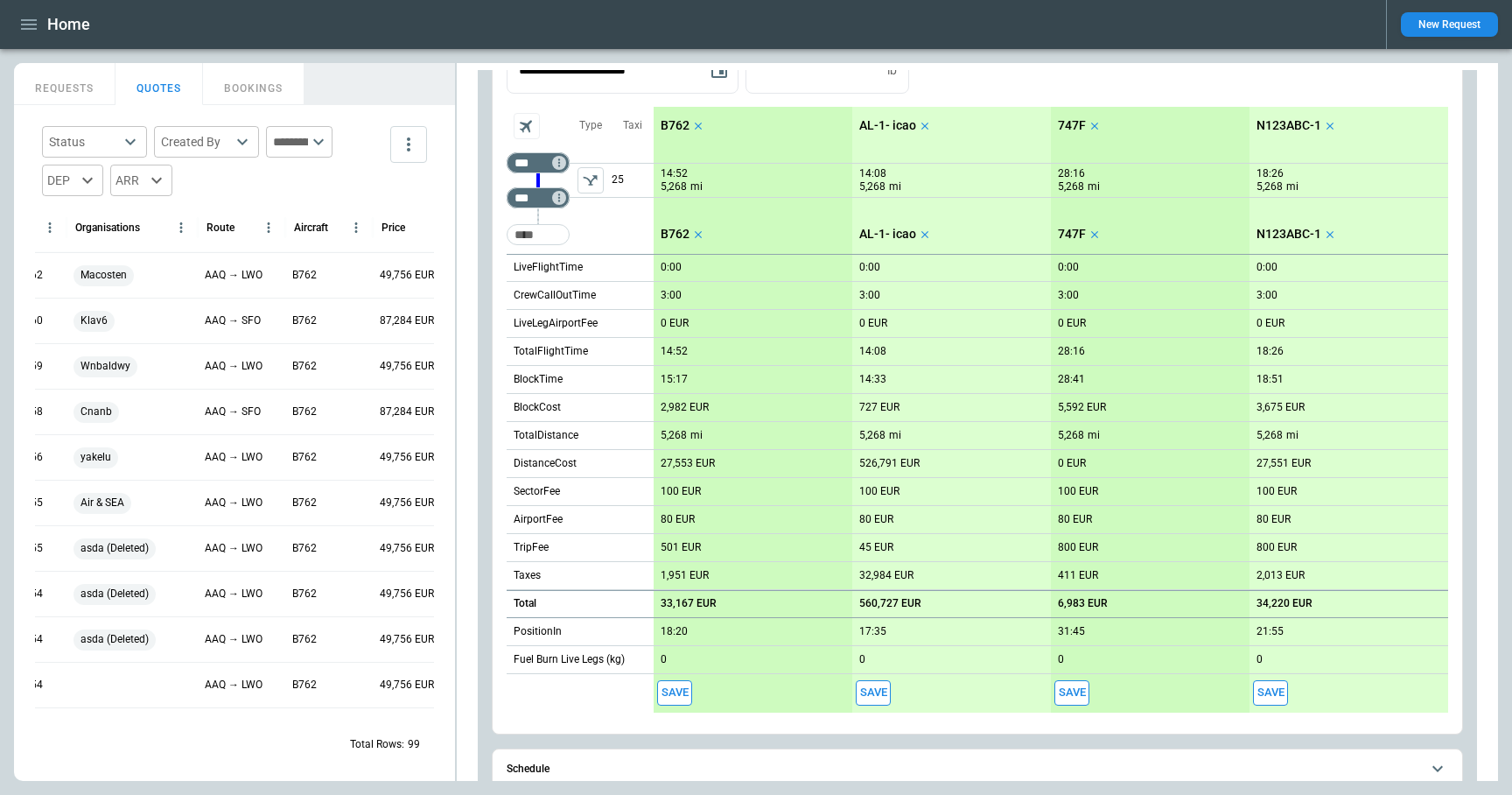
scroll to position [1468, 0]
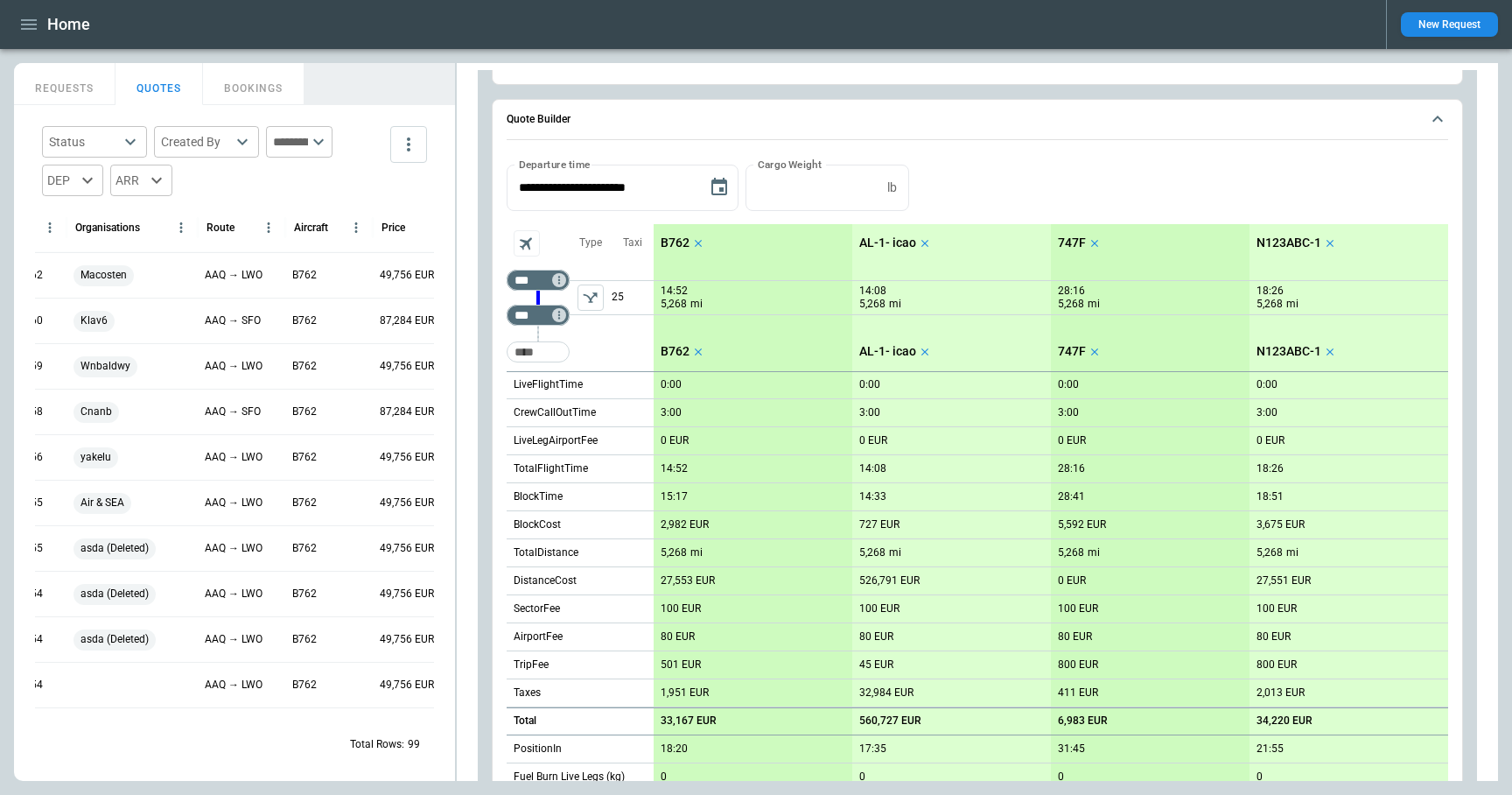
click at [587, 300] on icon "left aligned" at bounding box center [591, 297] width 18 height 18
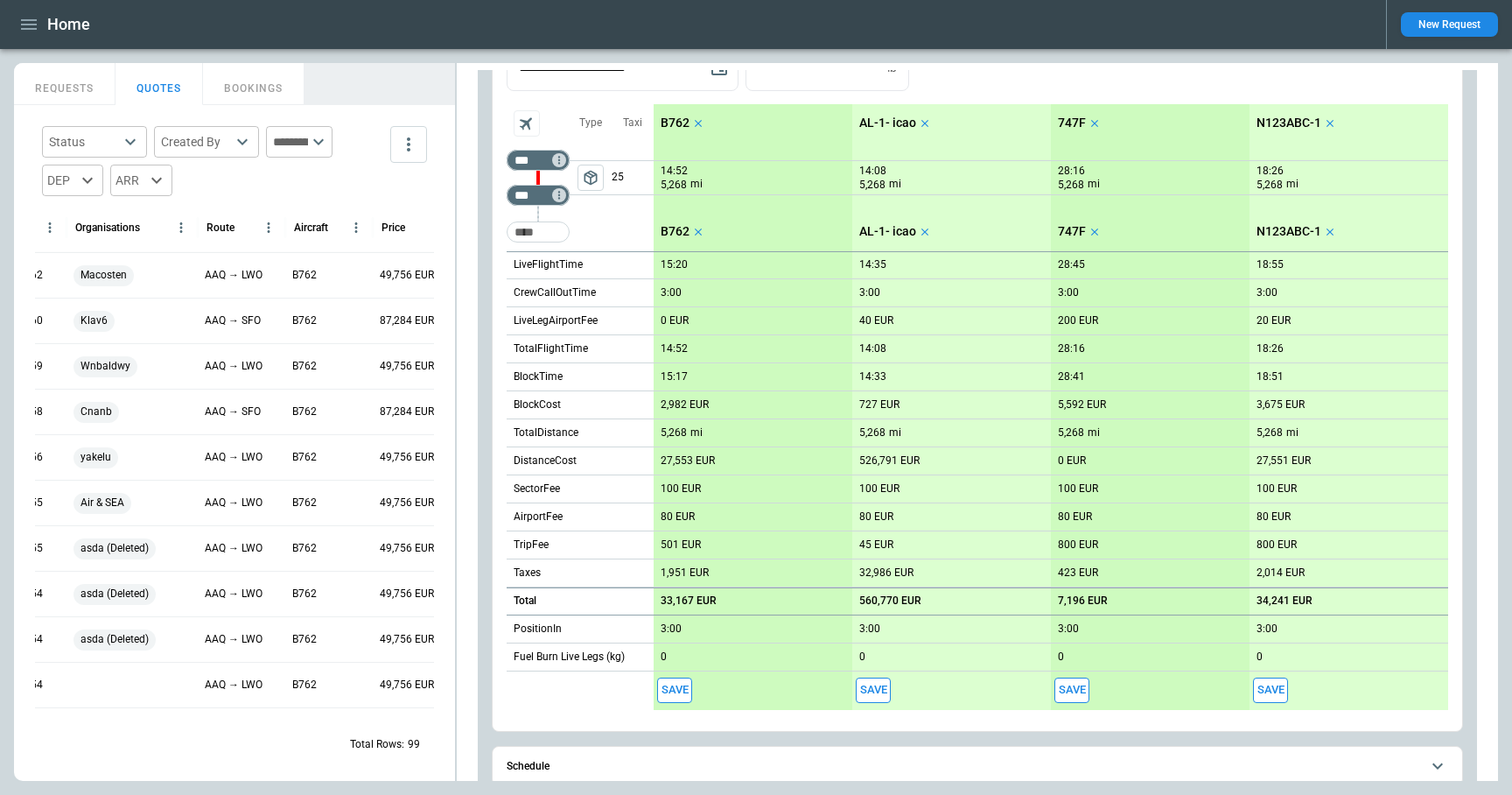
scroll to position [1500, 0]
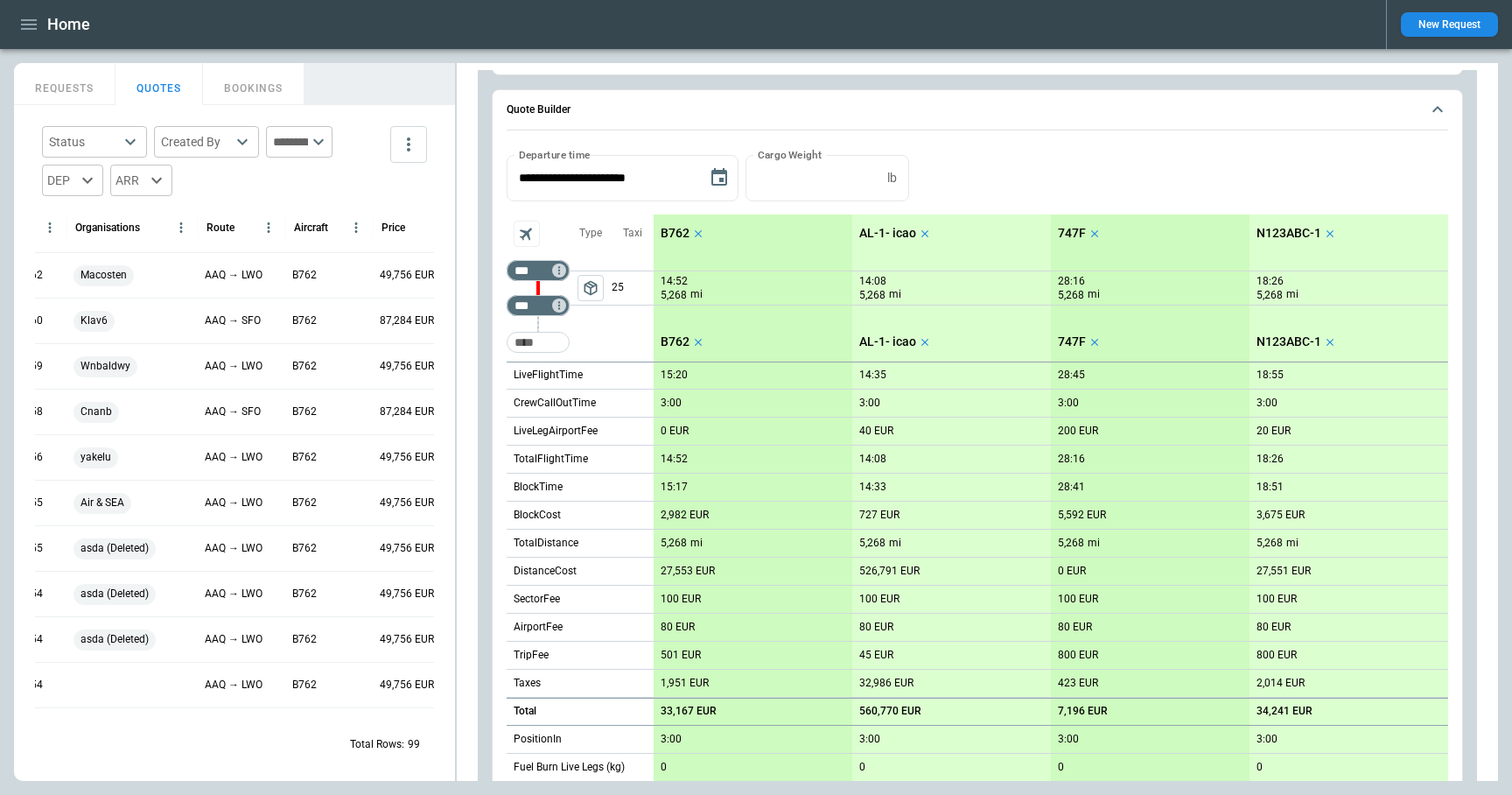
click at [589, 295] on span "package_2" at bounding box center [591, 288] width 18 height 18
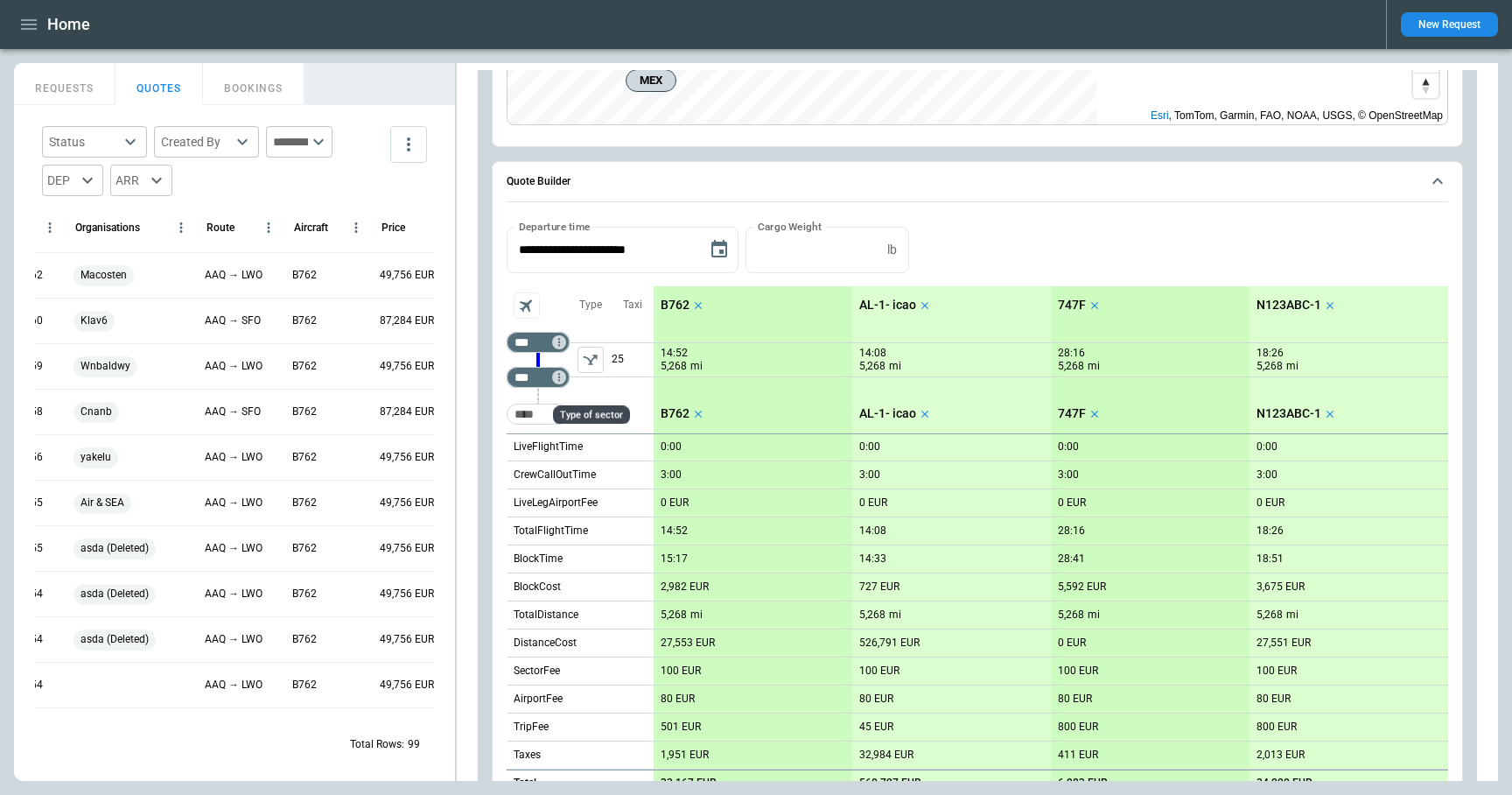
scroll to position [1304, 0]
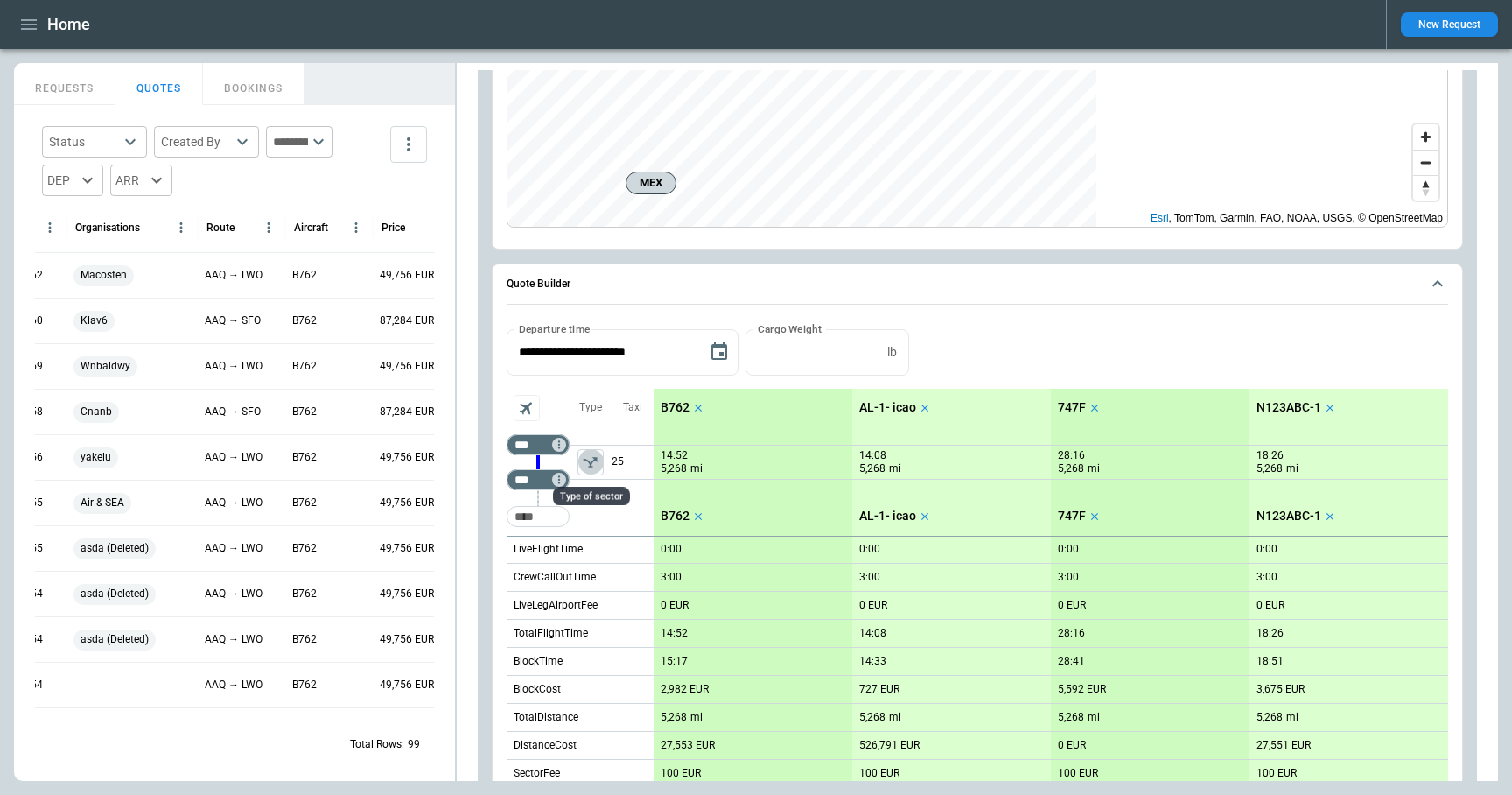
click at [595, 464] on icon "left aligned" at bounding box center [591, 462] width 18 height 18
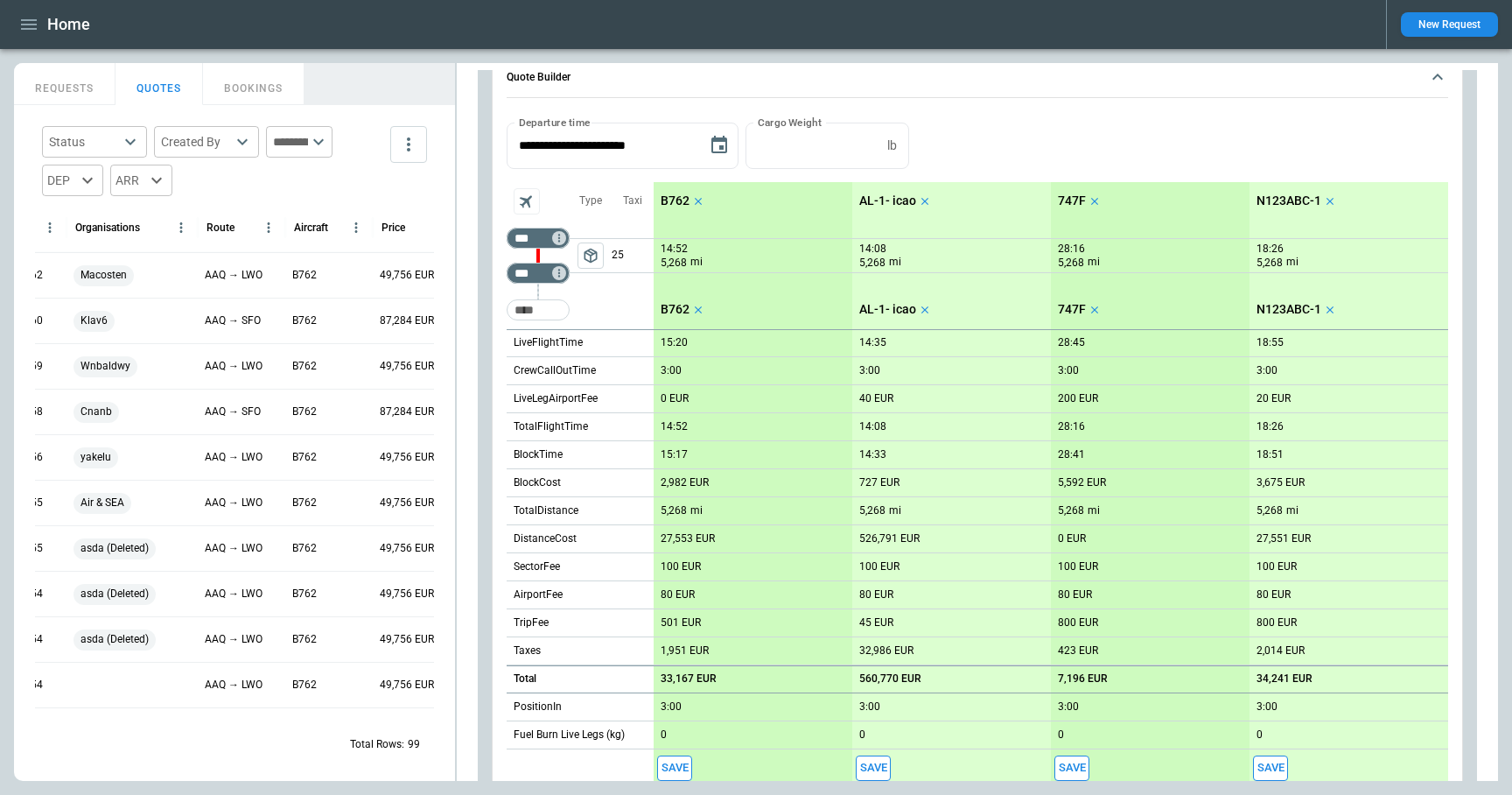
scroll to position [1474, 0]
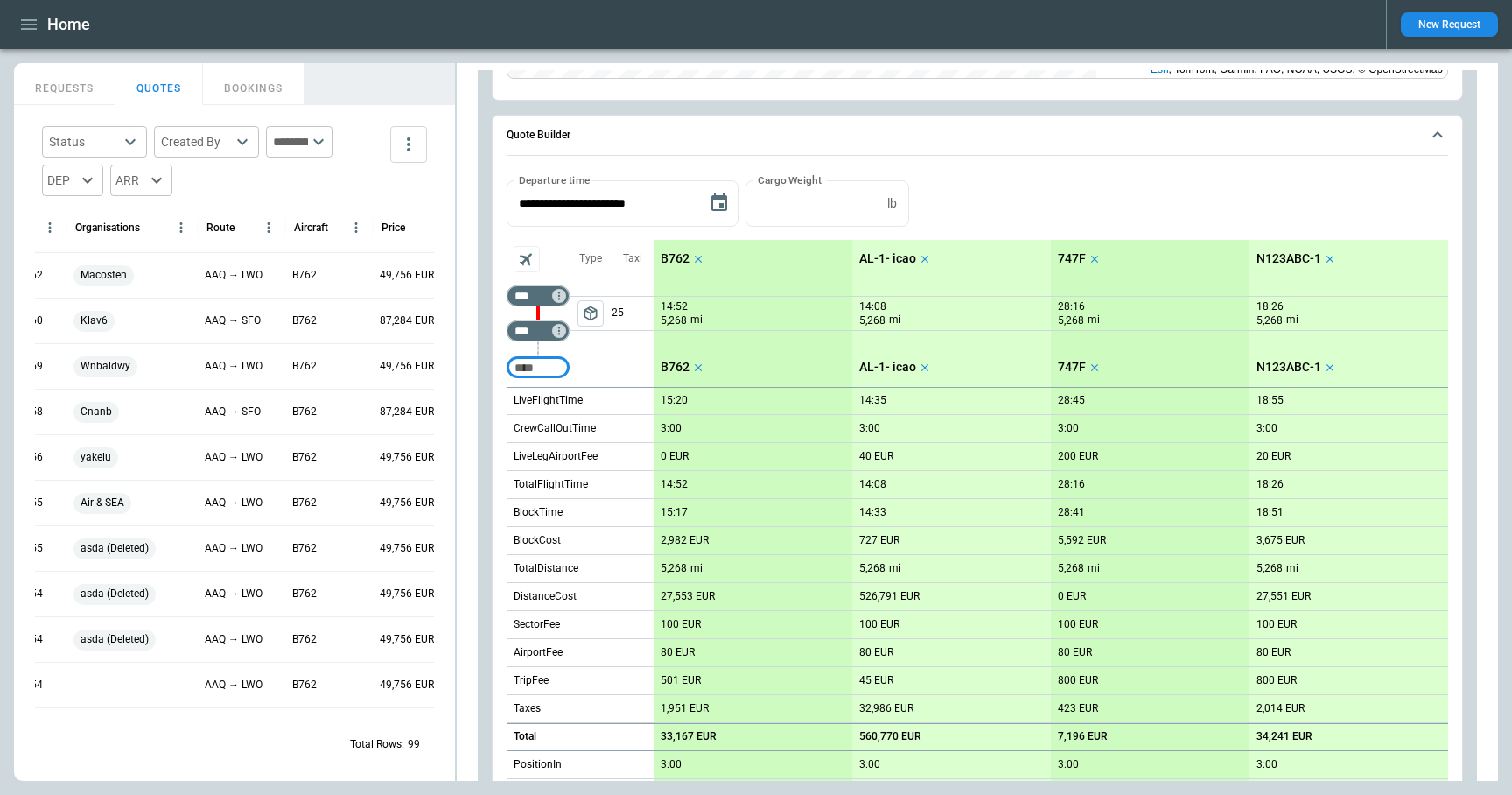
click at [532, 369] on input "Too short" at bounding box center [537, 368] width 56 height 32
type input "***"
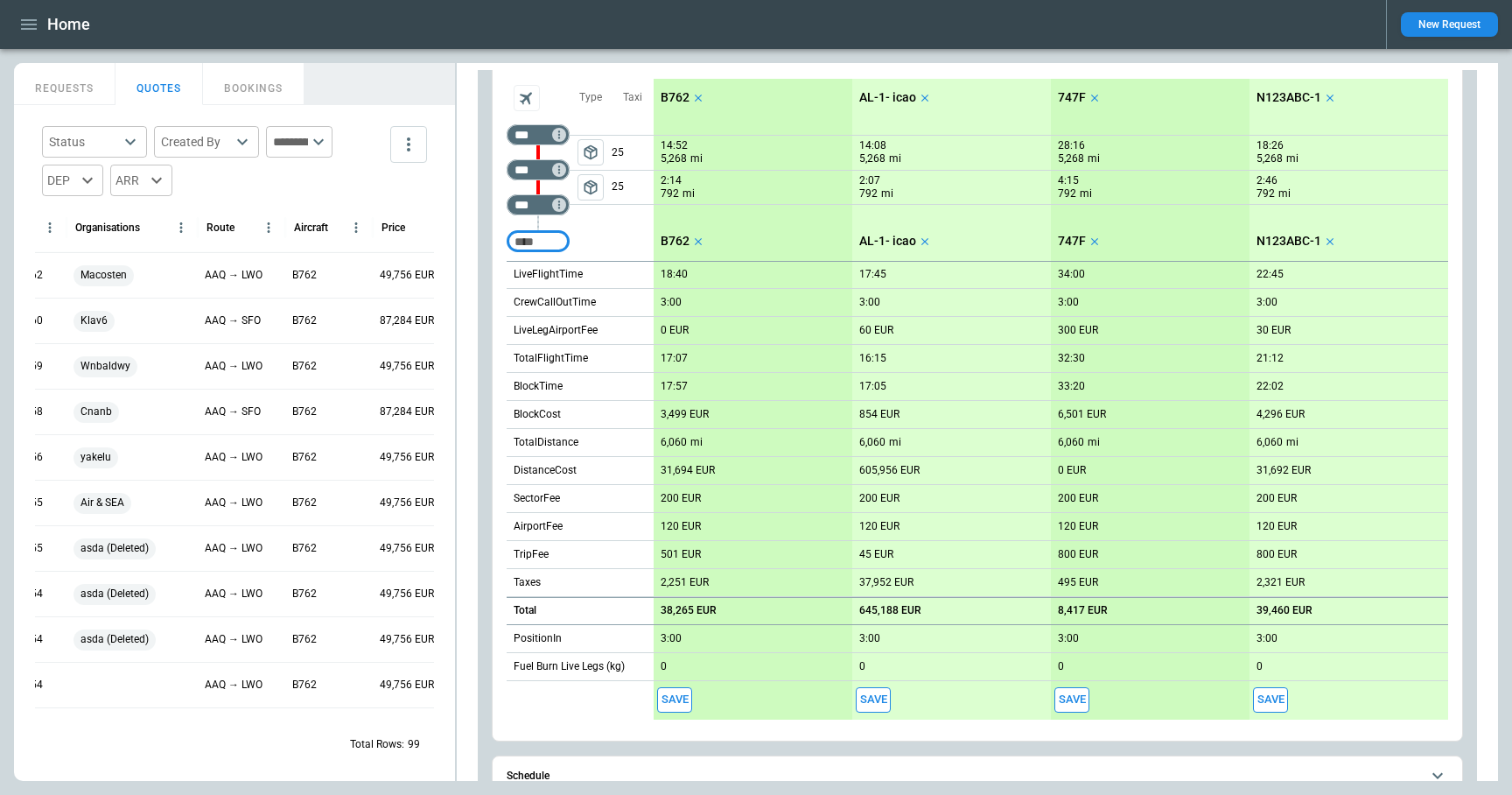
scroll to position [1455, 0]
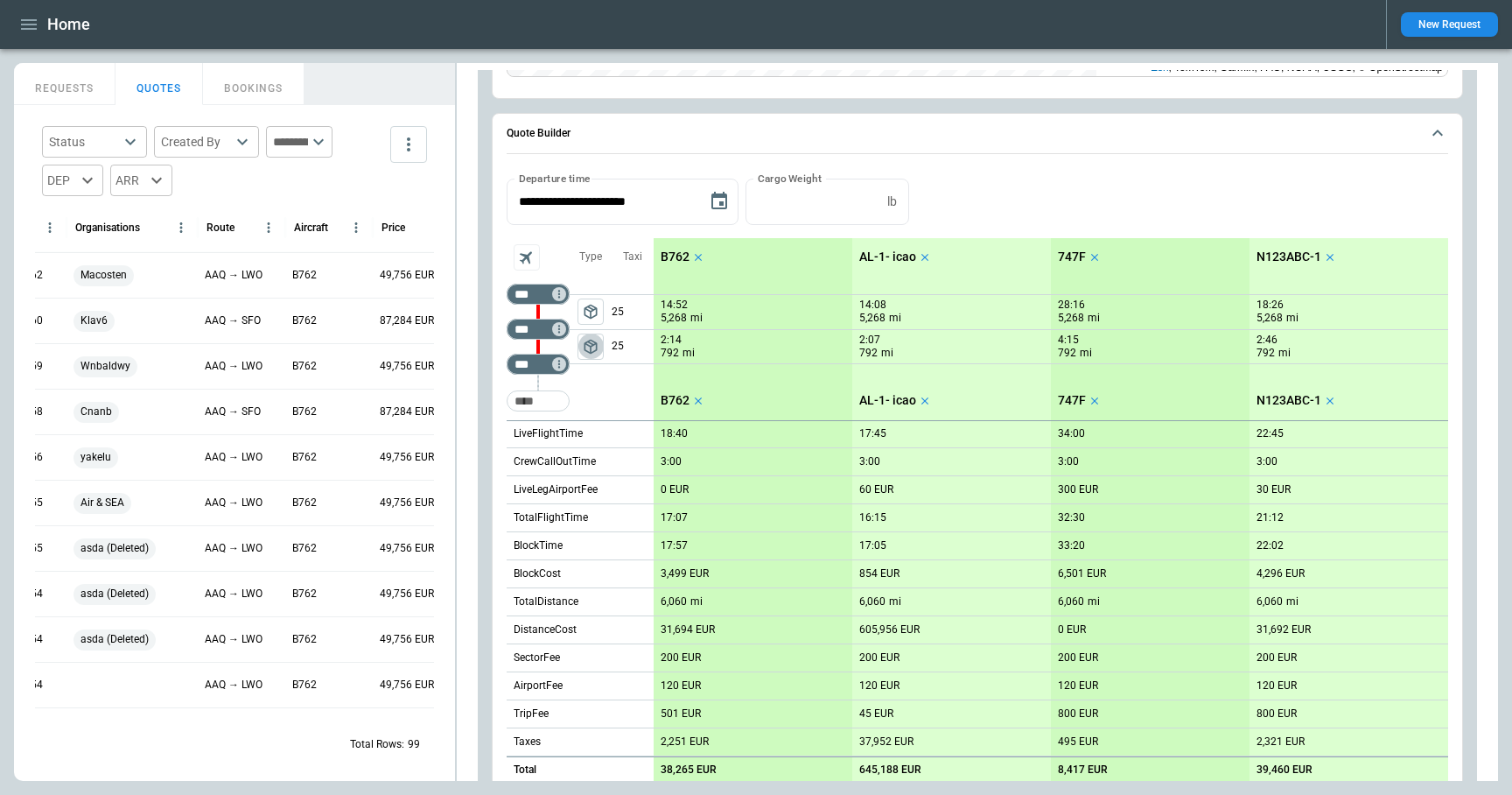
click at [588, 346] on span "package_2" at bounding box center [591, 347] width 18 height 18
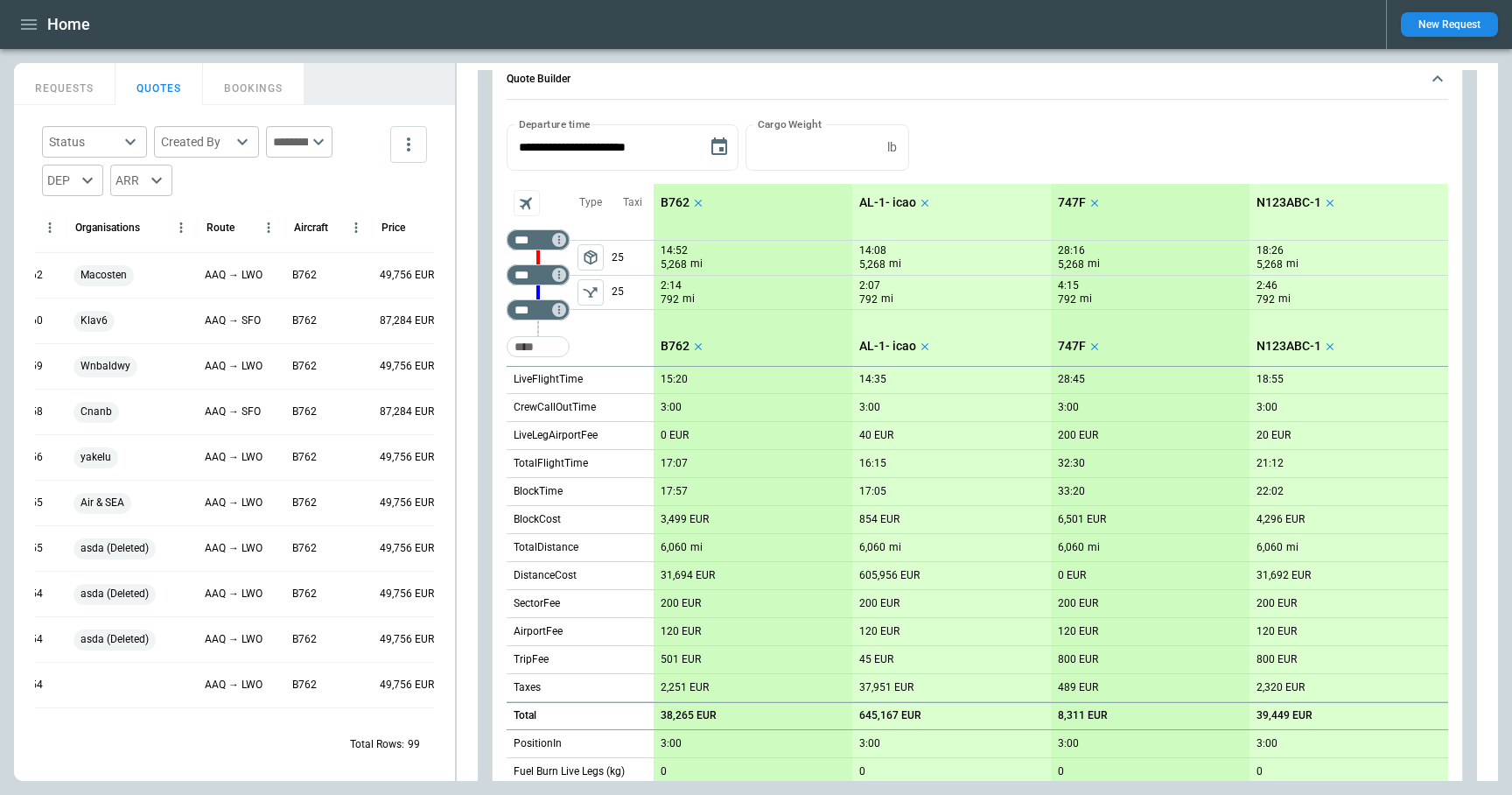
scroll to position [1387, 0]
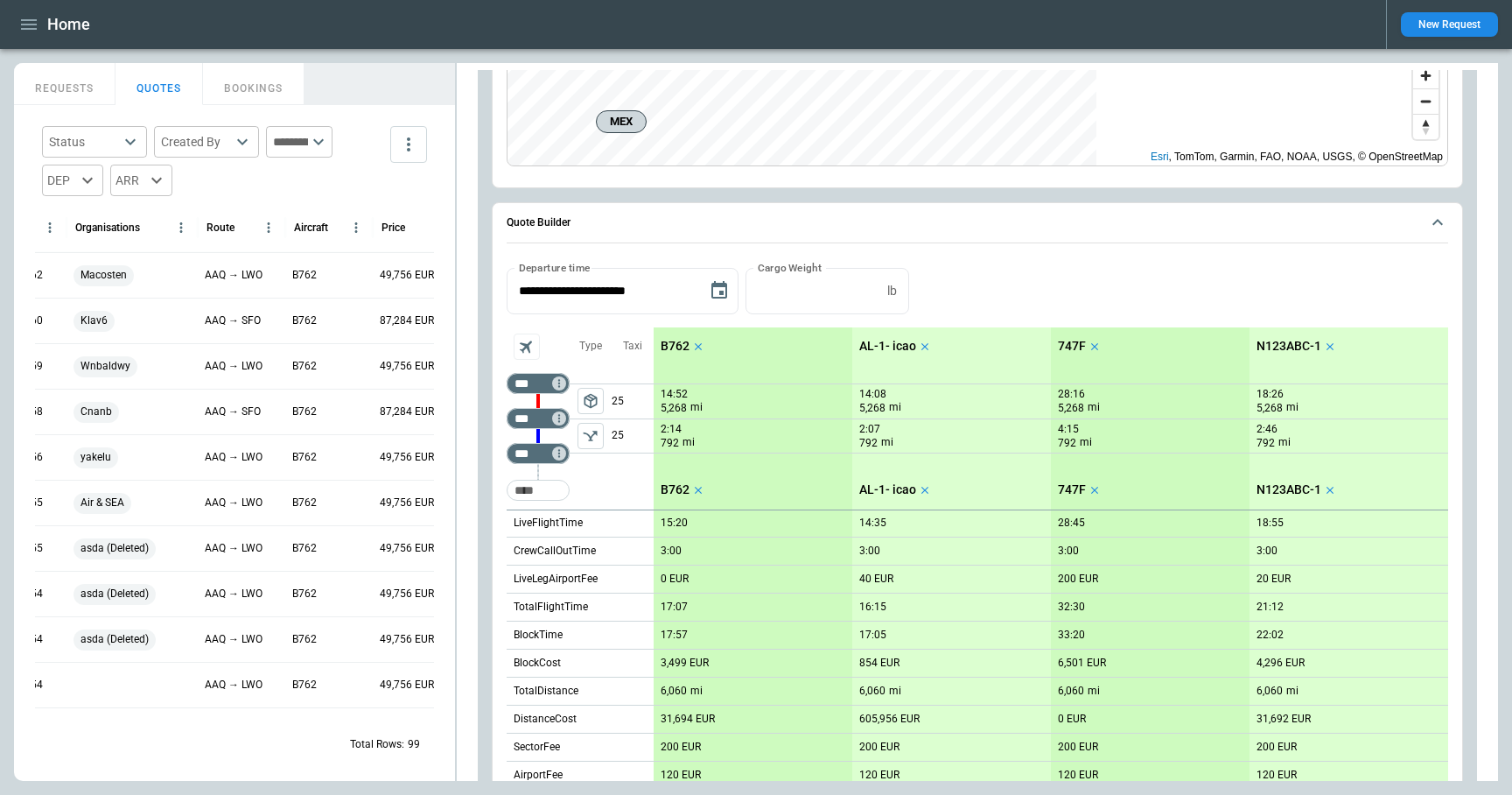
click at [593, 395] on span "package_2" at bounding box center [591, 401] width 18 height 18
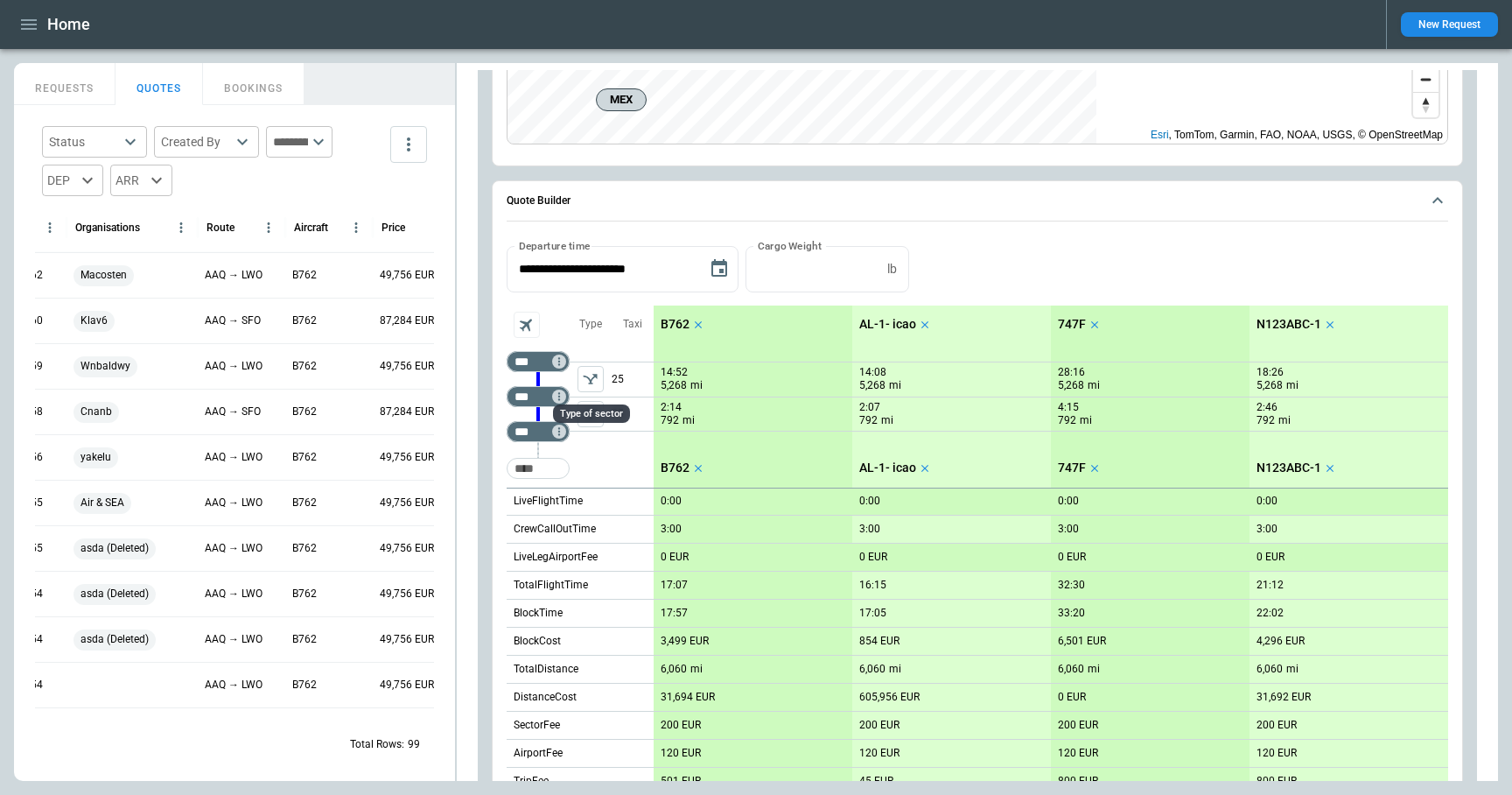
click at [592, 404] on div "Type of sector" at bounding box center [591, 413] width 77 height 19
click at [592, 416] on icon "left aligned" at bounding box center [591, 414] width 18 height 18
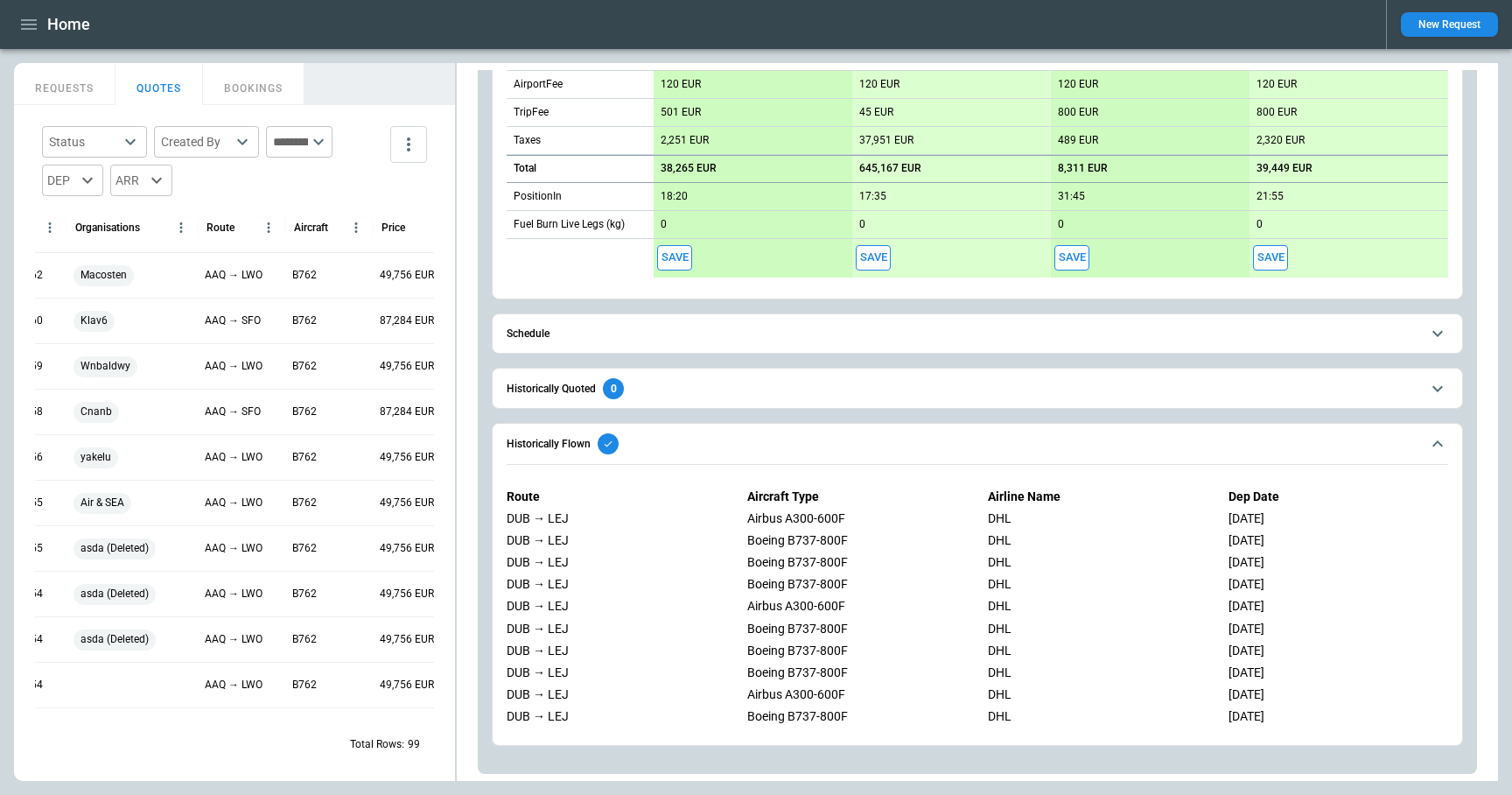
scroll to position [0, 0]
